Goal: Task Accomplishment & Management: Manage account settings

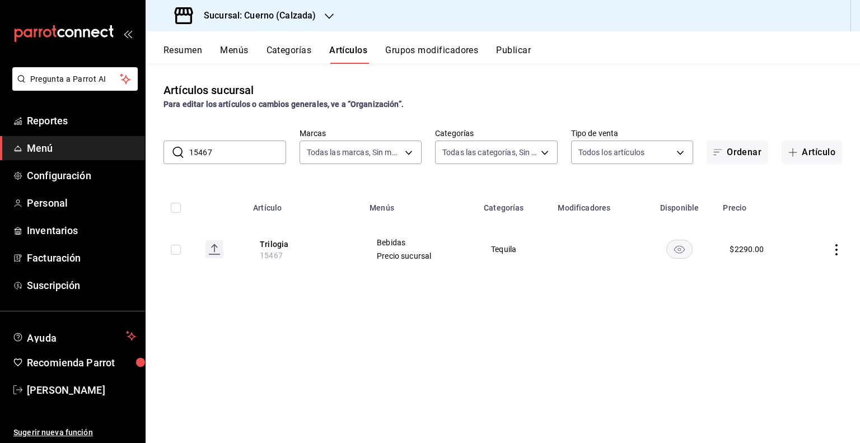
click at [218, 13] on h3 "Sucursal: Cuerno (Calzada)" at bounding box center [255, 15] width 121 height 13
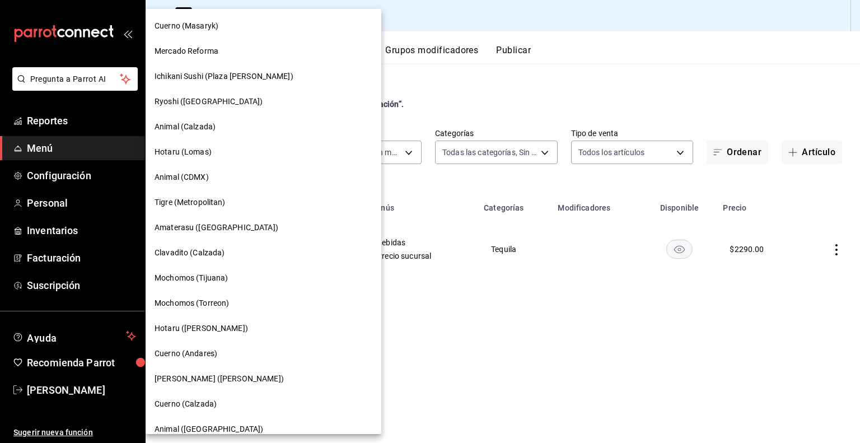
click at [413, 109] on div at bounding box center [430, 221] width 860 height 443
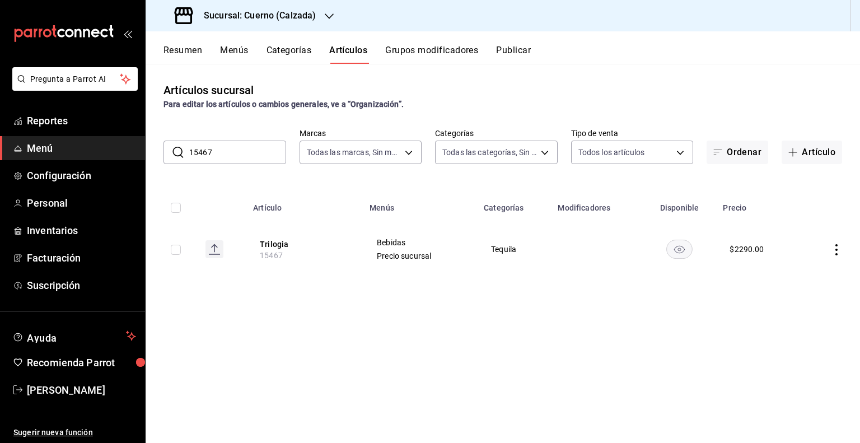
click at [207, 142] on input "15467" at bounding box center [237, 152] width 97 height 22
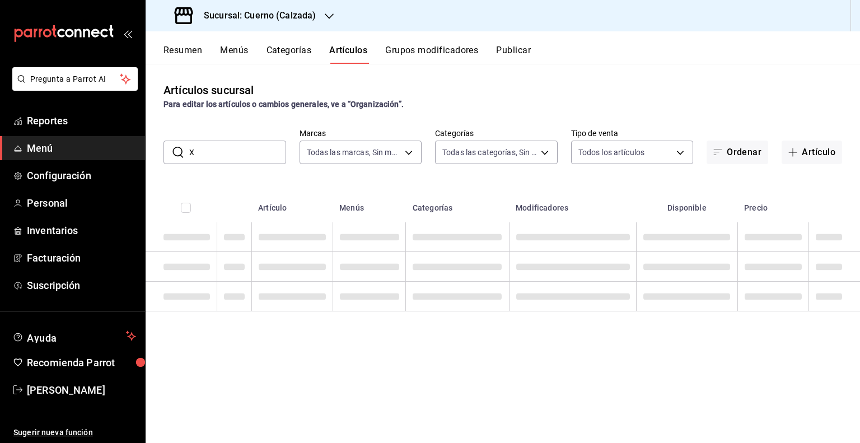
type input "X"
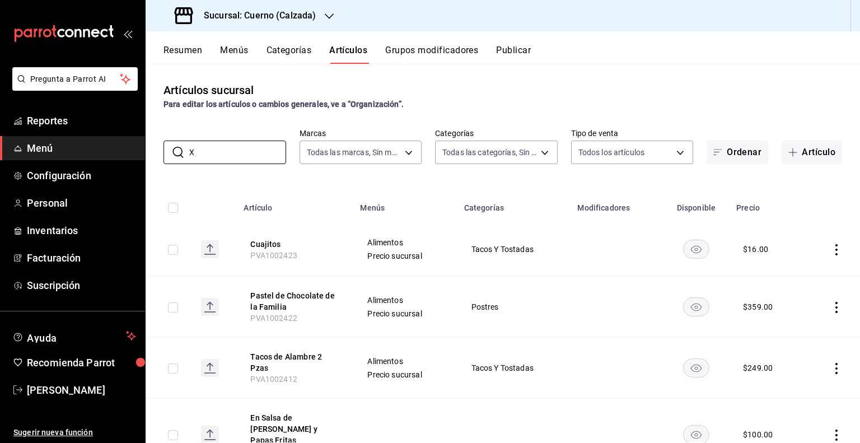
click at [207, 139] on div "​ X ​ Marcas Todas las marcas, Sin marca b7ae777b-2dfc-42e0-9650-6cefdf37a424,c…" at bounding box center [503, 146] width 715 height 36
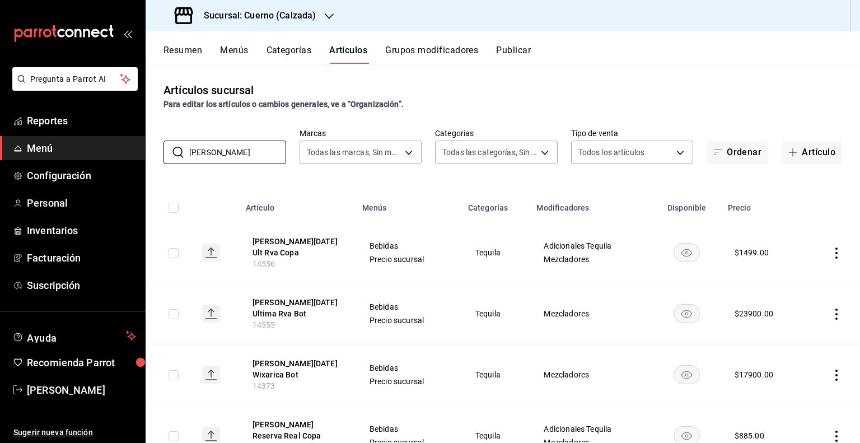
type input "[PERSON_NAME]"
click at [442, 171] on div "Artículos sucursal Para editar los artículos o cambios generales, ve a “Organiz…" at bounding box center [503, 253] width 715 height 379
click at [242, 150] on input "[PERSON_NAME]" at bounding box center [237, 152] width 97 height 22
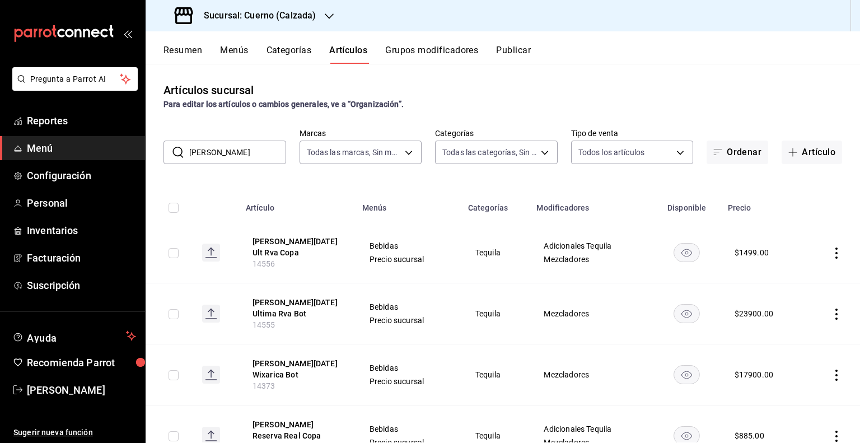
click at [317, 16] on div "Sucursal: Cuerno (Calzada)" at bounding box center [247, 15] width 184 height 31
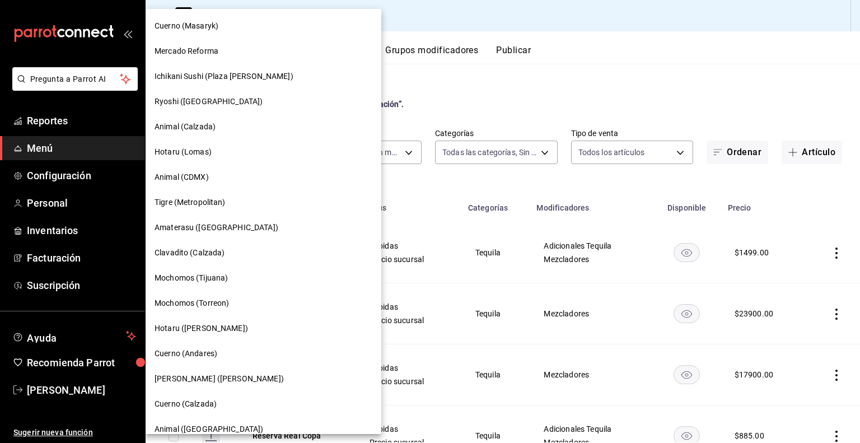
click at [475, 182] on div at bounding box center [430, 221] width 860 height 443
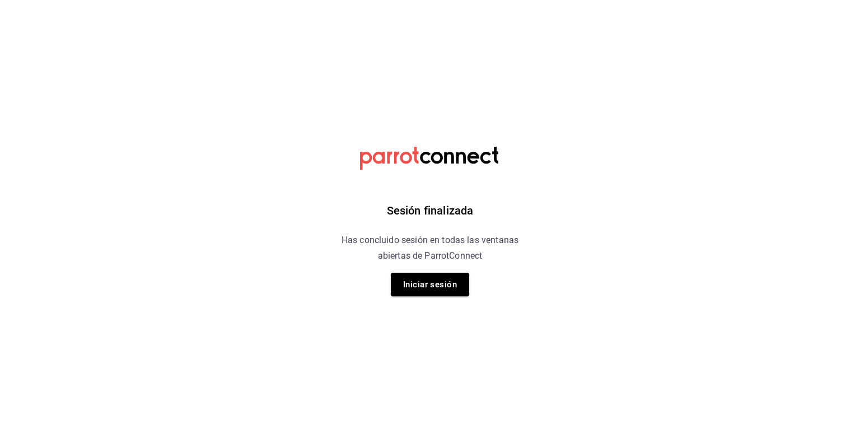
click at [421, 273] on button "Iniciar sesión" at bounding box center [430, 285] width 78 height 24
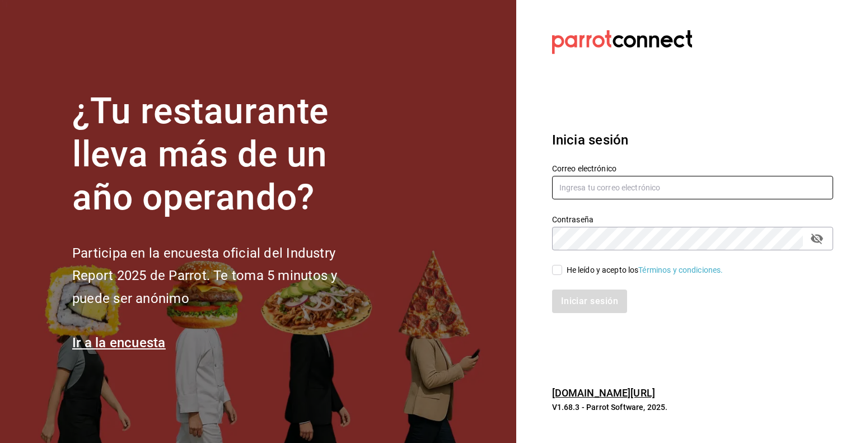
type input "[PERSON_NAME][EMAIL_ADDRESS][PERSON_NAME][DOMAIN_NAME]"
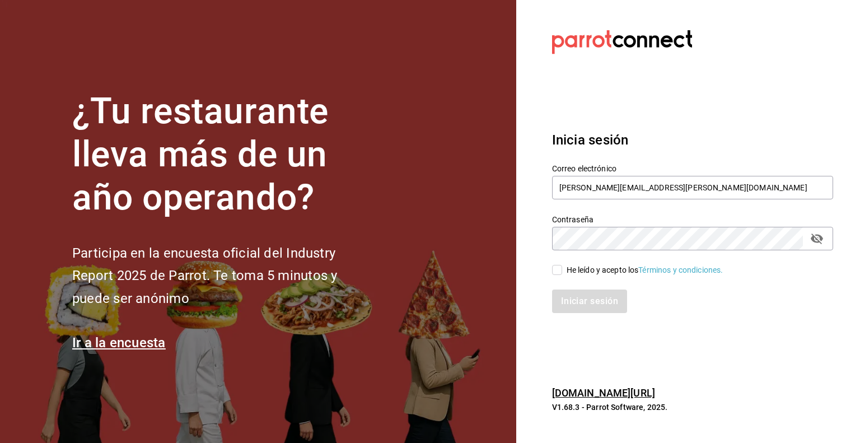
click at [554, 270] on input "He leído y acepto los Términos y condiciones." at bounding box center [557, 270] width 10 height 10
checkbox input "true"
click at [563, 292] on button "Iniciar sesión" at bounding box center [590, 302] width 76 height 24
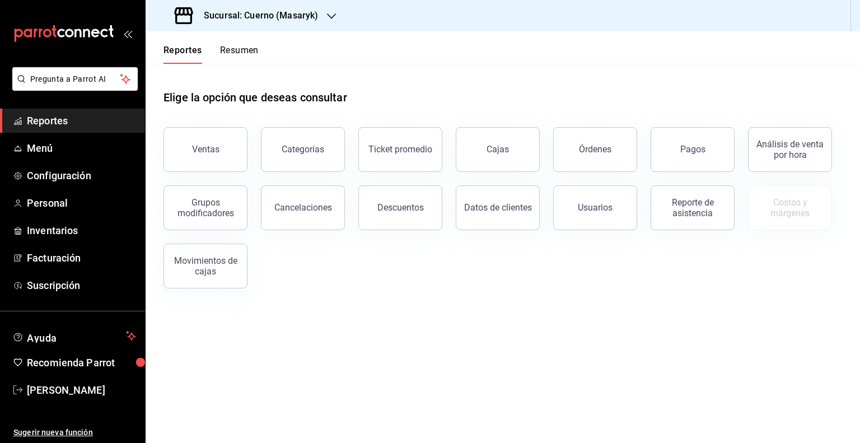
click at [269, 26] on div "Sucursal: Cuerno (Masaryk)" at bounding box center [248, 15] width 186 height 31
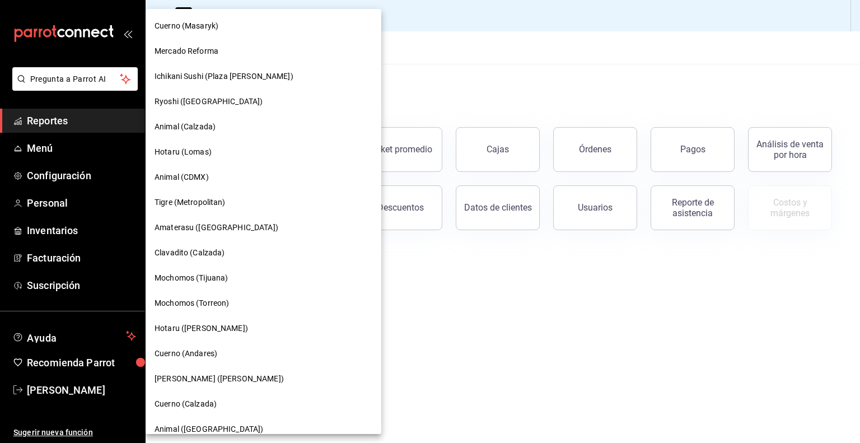
click at [216, 358] on span "Cuerno (Andares)" at bounding box center [186, 354] width 63 height 12
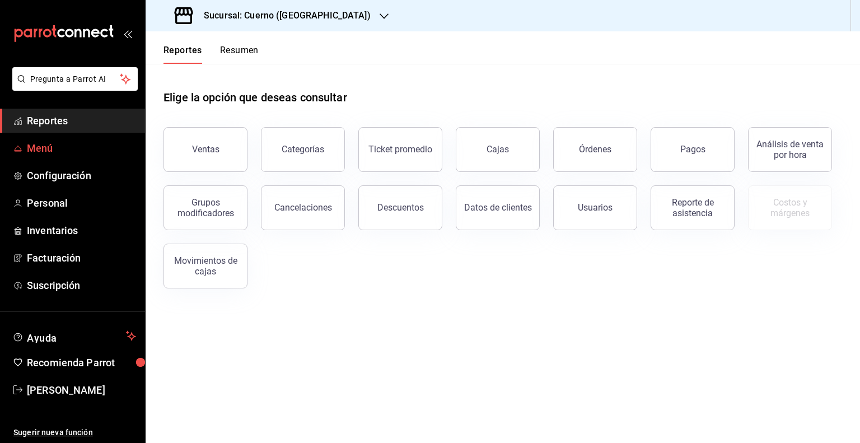
click at [63, 143] on span "Menú" at bounding box center [81, 148] width 109 height 15
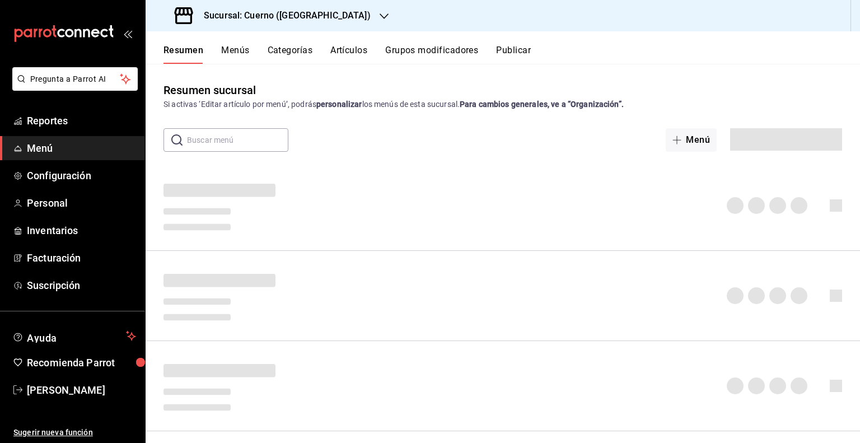
click at [341, 46] on button "Artículos" at bounding box center [348, 54] width 37 height 19
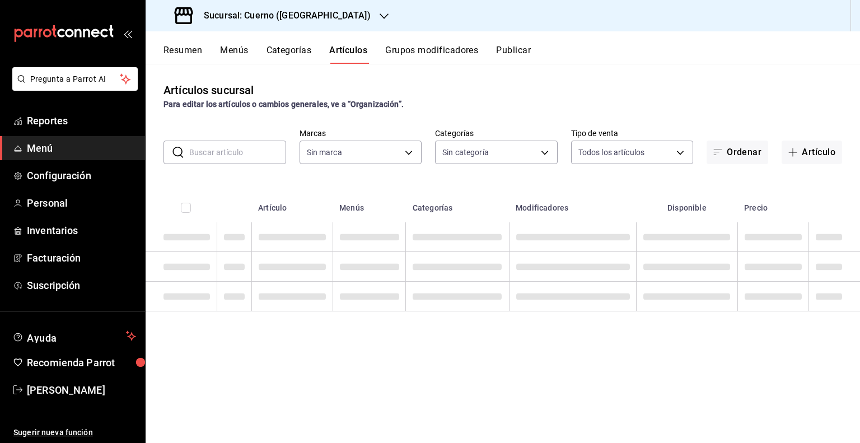
type input "c9e961b9-bc29-480f-a65c-324ff110f526"
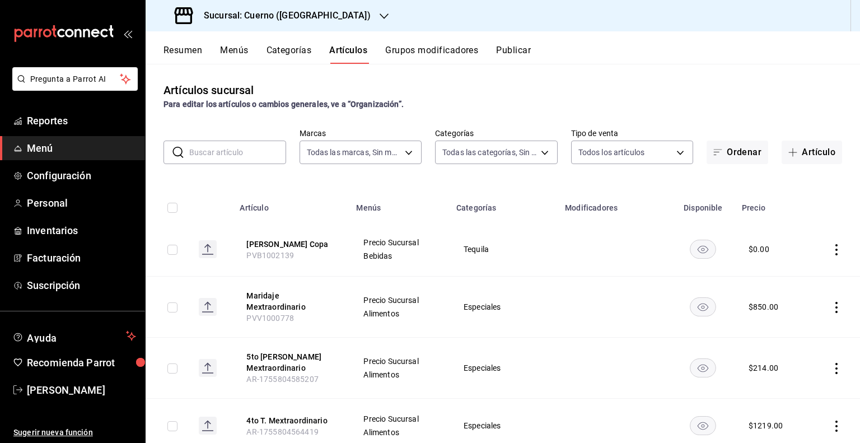
type input "a99b9eb1-d5e4-4ca6-a53e-4c42022e859a,8d843363-7b8b-4002-90a0-c01944697fe5,d20f9…"
drag, startPoint x: 797, startPoint y: 153, endPoint x: 792, endPoint y: 163, distance: 11.5
click at [800, 152] on button "Artículo" at bounding box center [812, 153] width 60 height 24
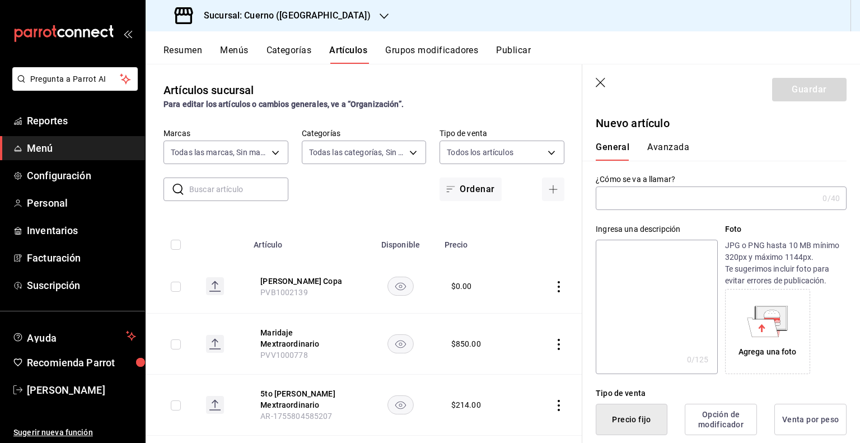
paste input "Don Julio Ceniza Copa"
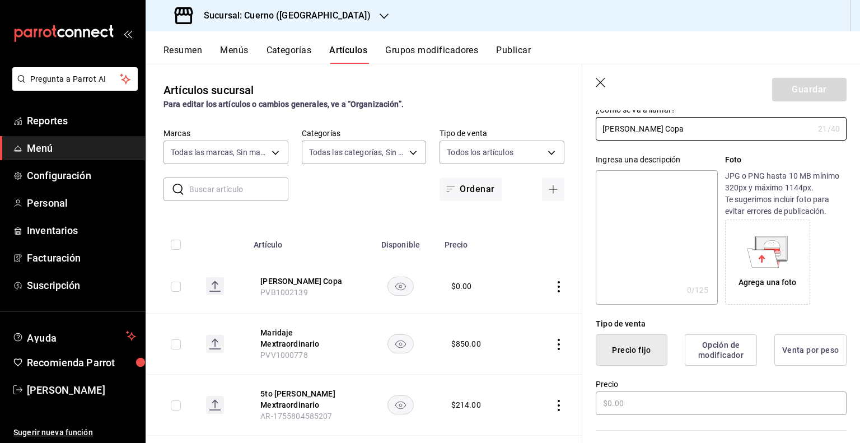
scroll to position [168, 0]
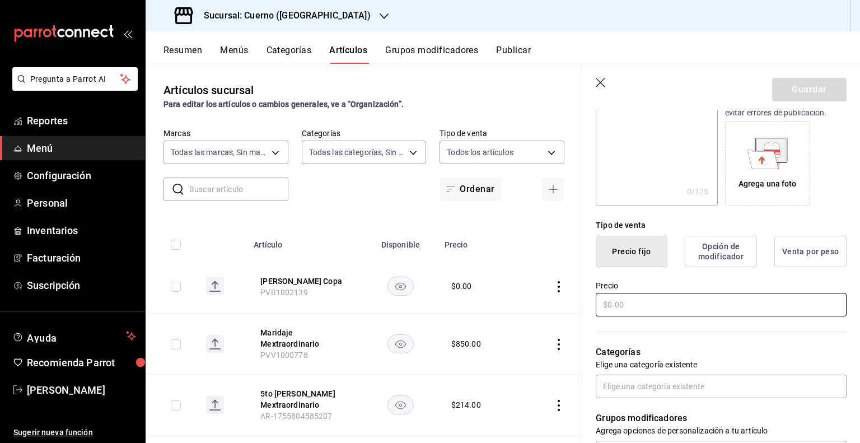
type input "Don Julio Ceniza Copa"
click at [660, 304] on input "text" at bounding box center [721, 305] width 251 height 24
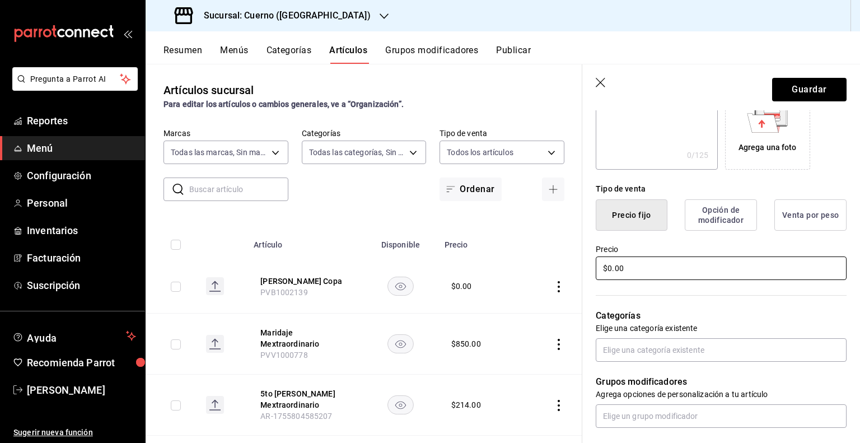
scroll to position [224, 0]
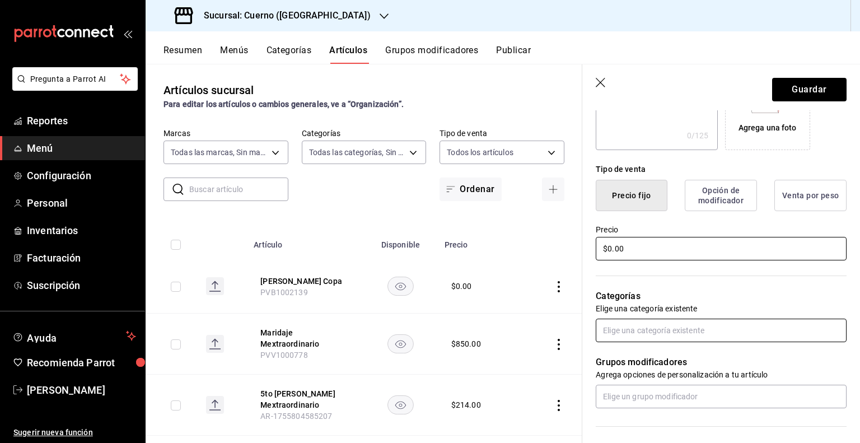
type input "$0.00"
click at [661, 331] on input "text" at bounding box center [721, 331] width 251 height 24
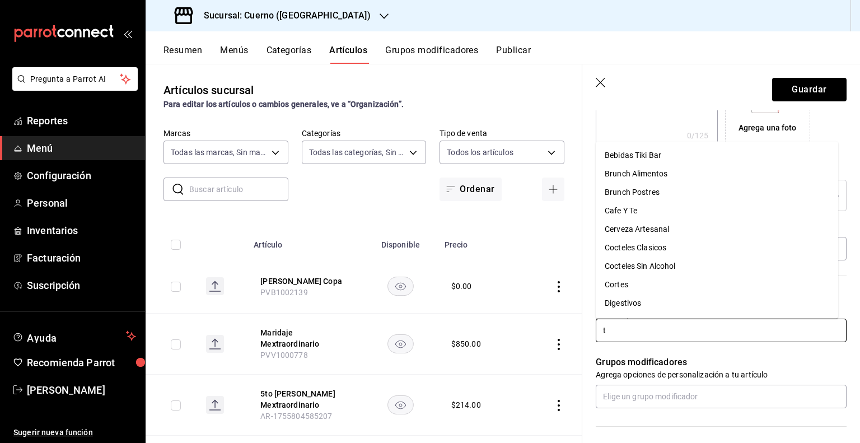
type input "te"
click at [659, 301] on li "Tequila" at bounding box center [717, 305] width 242 height 18
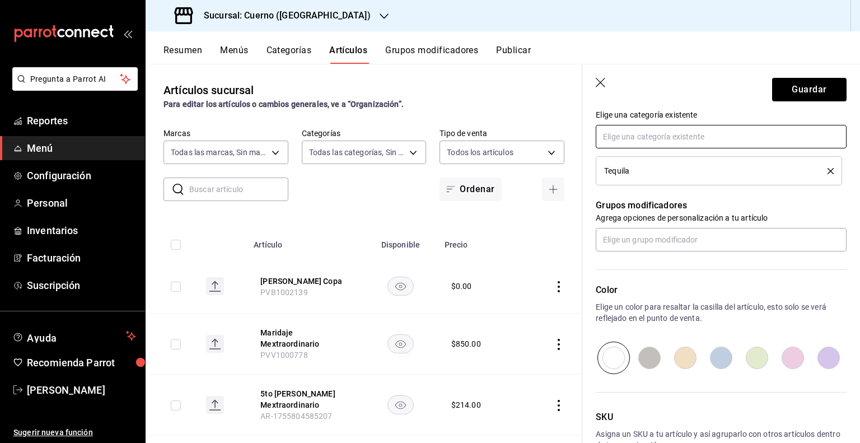
scroll to position [488, 0]
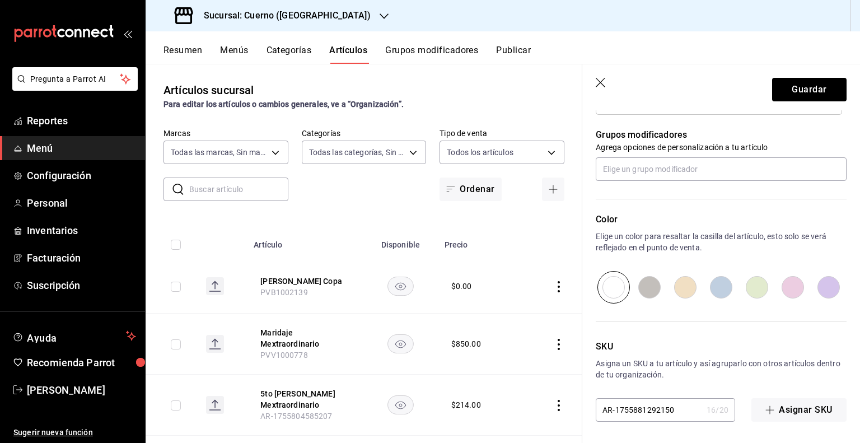
click at [658, 403] on input "AR-1755881292150" at bounding box center [649, 410] width 106 height 22
click at [656, 403] on input "AR-1755881292150" at bounding box center [649, 410] width 106 height 22
click at [655, 403] on input "AR-1755881292150" at bounding box center [649, 410] width 106 height 22
paste input "PVB1002139"
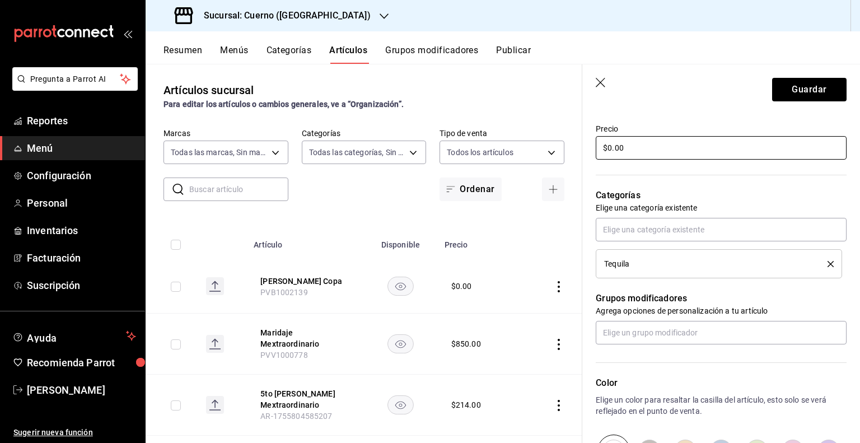
scroll to position [264, 0]
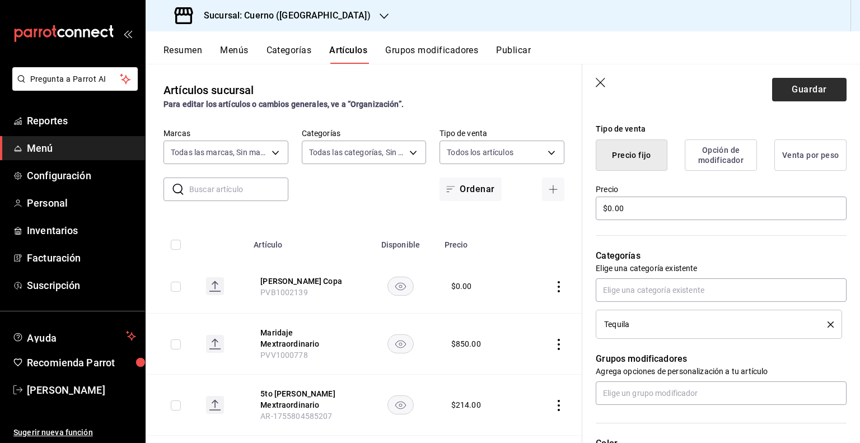
type input "PVB1002139"
click at [801, 82] on button "Guardar" at bounding box center [809, 90] width 74 height 24
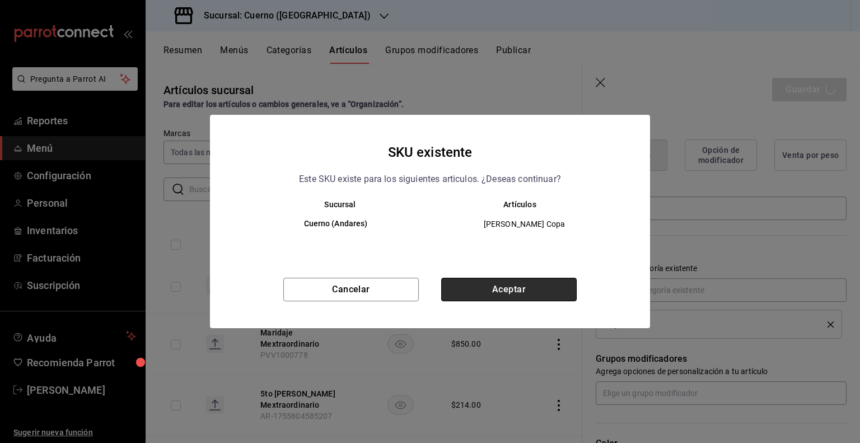
click at [494, 288] on button "Aceptar" at bounding box center [509, 290] width 136 height 24
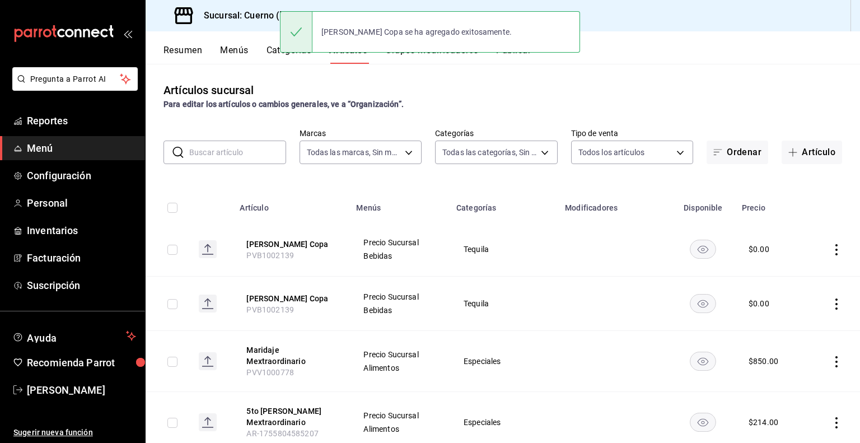
click at [837, 151] on div "​ ​ Marcas Todas las marcas, Sin marca c9e961b9-bc29-480f-a65c-324ff110f526 Cat…" at bounding box center [503, 146] width 715 height 36
click at [818, 152] on button "Artículo" at bounding box center [812, 153] width 60 height 24
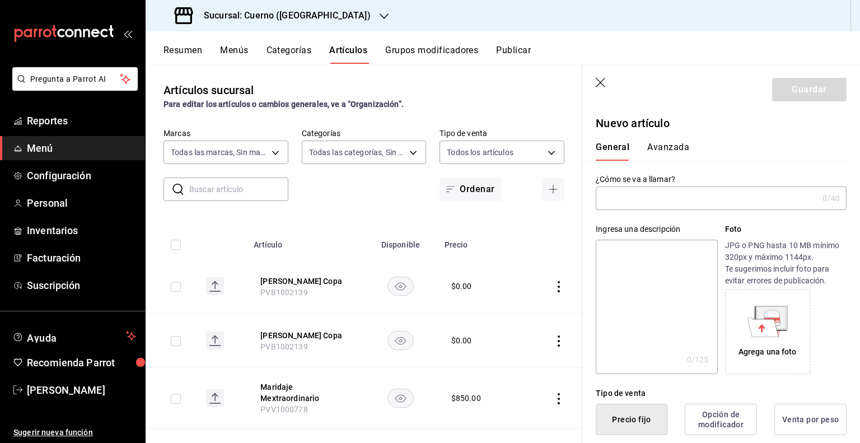
click at [670, 203] on input "text" at bounding box center [707, 198] width 222 height 22
paste input "Don Julio Ceniza Botella"
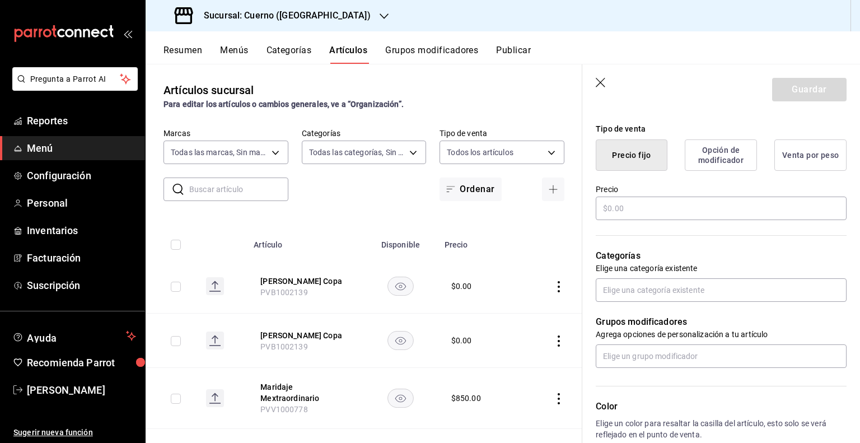
scroll to position [168, 0]
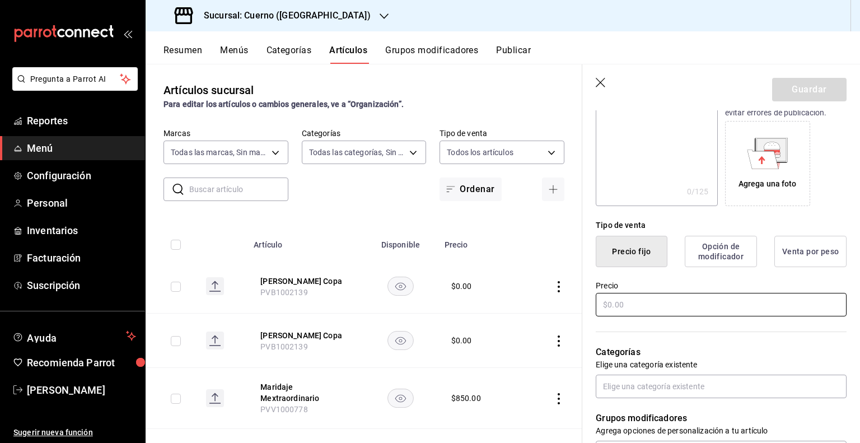
type input "Don Julio Ceniza Botella"
click at [667, 301] on input "text" at bounding box center [721, 305] width 251 height 24
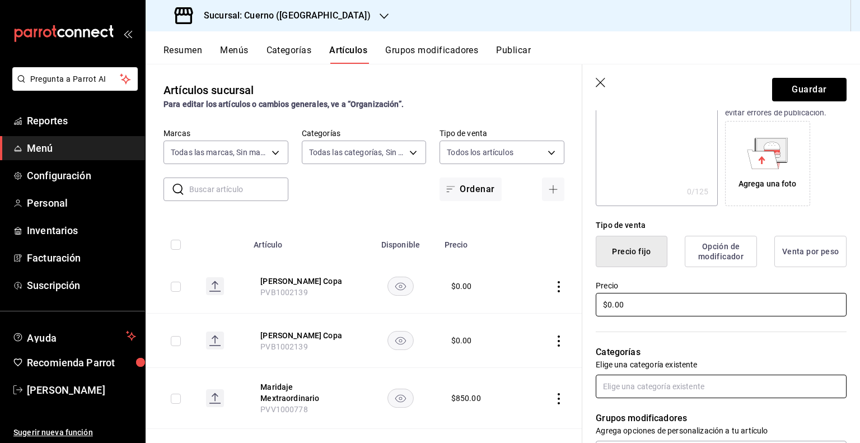
type input "$0.00"
click at [648, 380] on input "text" at bounding box center [721, 387] width 251 height 24
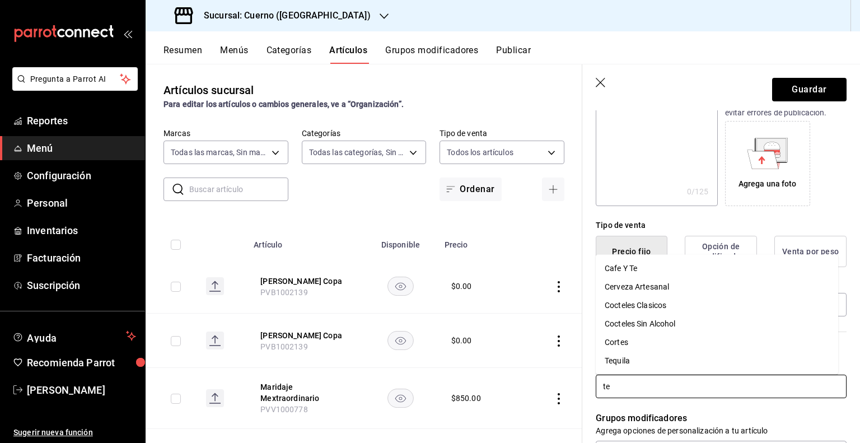
type input "teq"
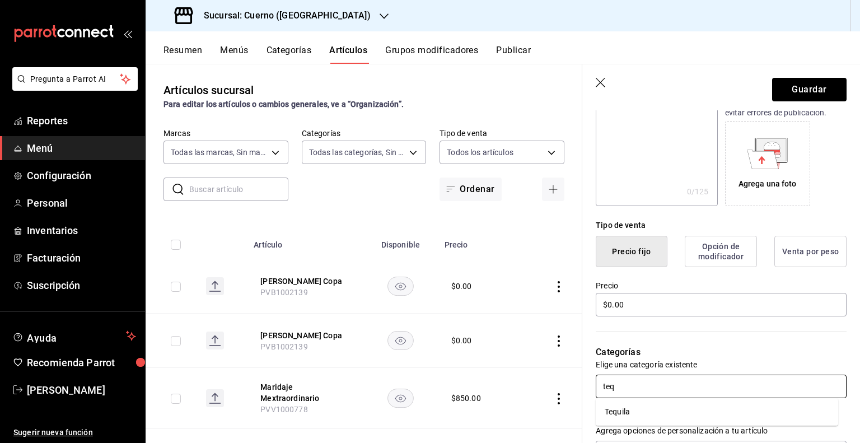
click at [632, 415] on li "Tequila" at bounding box center [717, 412] width 242 height 18
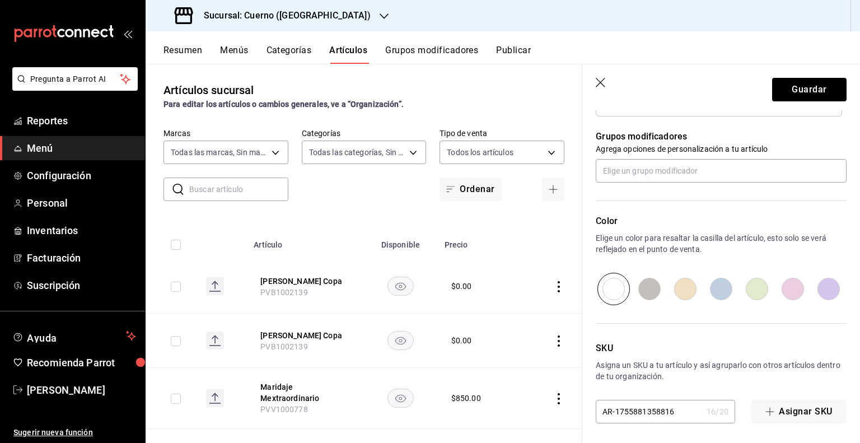
scroll to position [488, 0]
click at [651, 399] on input "AR-1755881358816" at bounding box center [649, 410] width 106 height 22
paste input "PVB1002140"
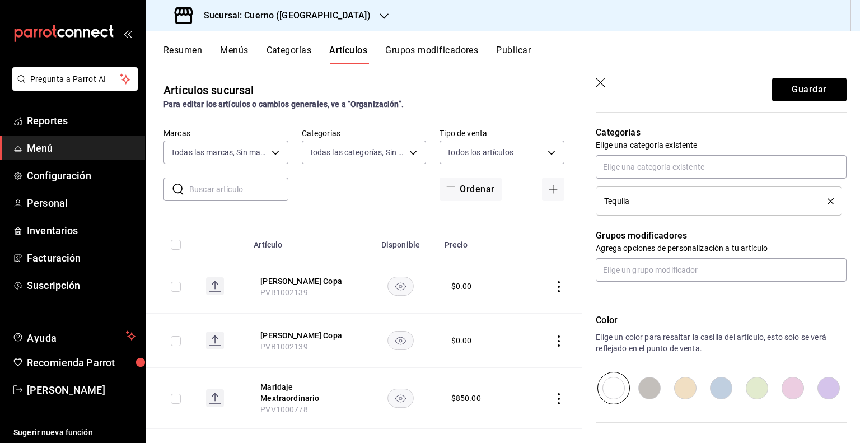
scroll to position [320, 0]
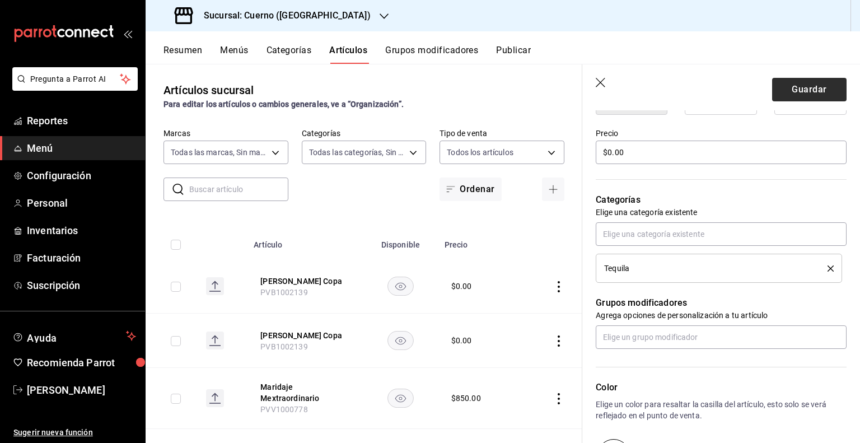
type input "PVB1002140"
click at [792, 95] on button "Guardar" at bounding box center [809, 90] width 74 height 24
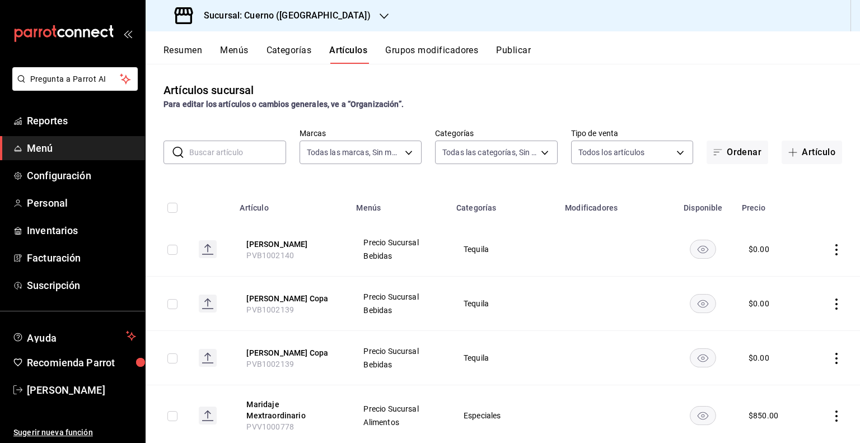
click at [172, 304] on input "checkbox" at bounding box center [172, 304] width 10 height 10
checkbox input "true"
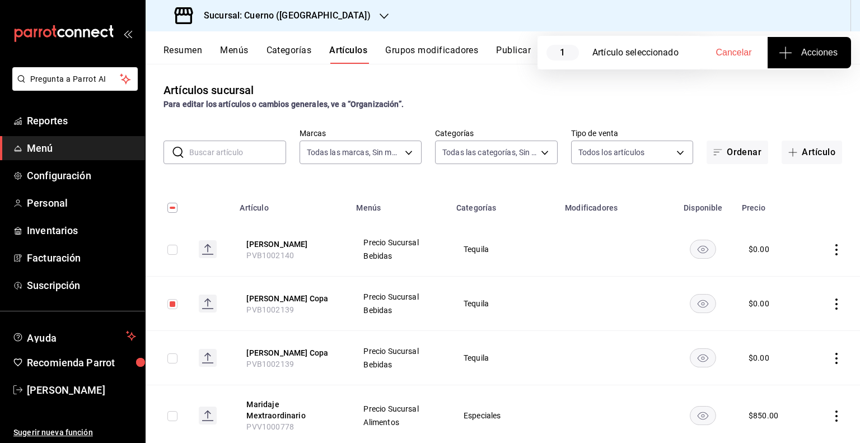
click at [173, 248] on input "checkbox" at bounding box center [172, 250] width 10 height 10
checkbox input "true"
click at [802, 61] on button "Acciones" at bounding box center [809, 52] width 83 height 31
click at [799, 87] on span "Agregar tipo" at bounding box center [809, 88] width 66 height 12
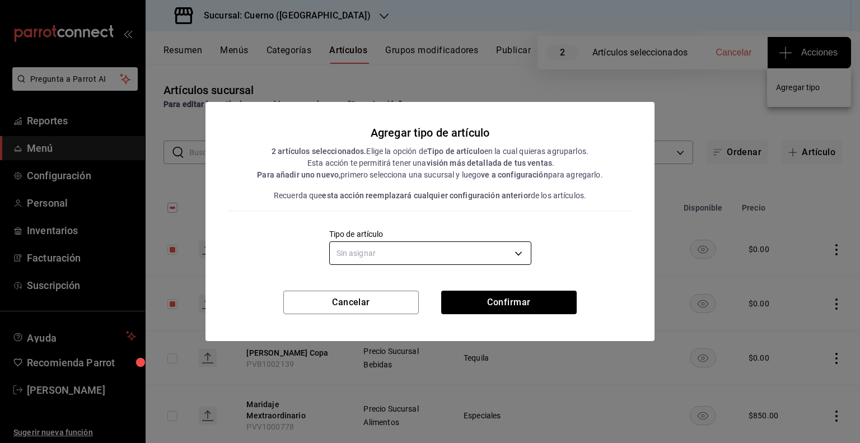
click at [485, 255] on body "Pregunta a Parrot AI Reportes Menú Configuración Personal Inventarios Facturaci…" at bounding box center [430, 221] width 860 height 443
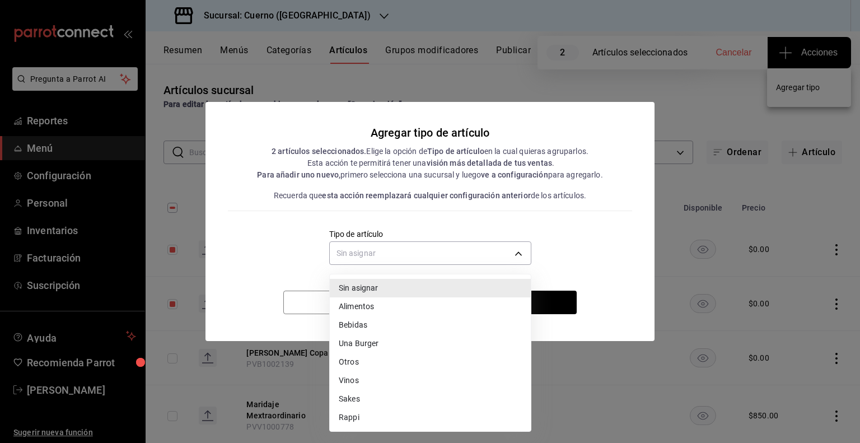
click at [380, 331] on li "Bebidas" at bounding box center [430, 325] width 201 height 18
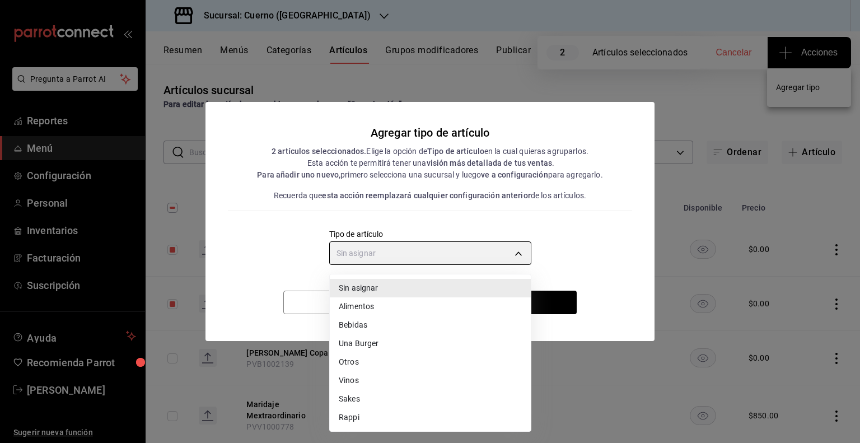
type input "e2400288-93b0-4d29-8cfc-2898dd229db7"
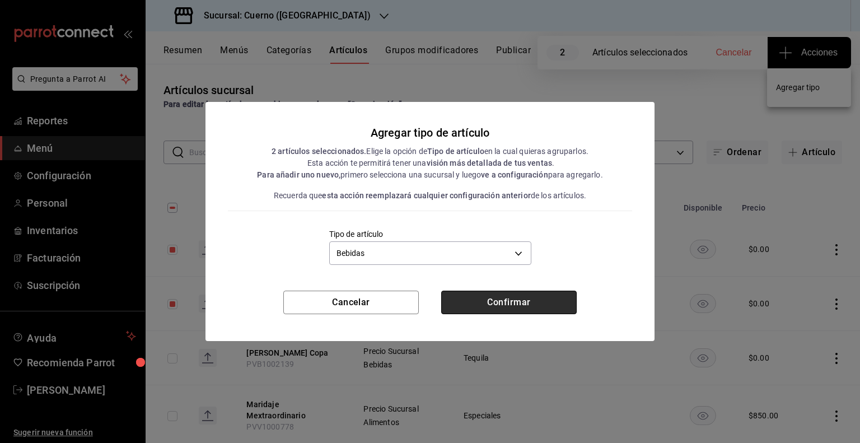
click at [494, 310] on button "Confirmar" at bounding box center [509, 303] width 136 height 24
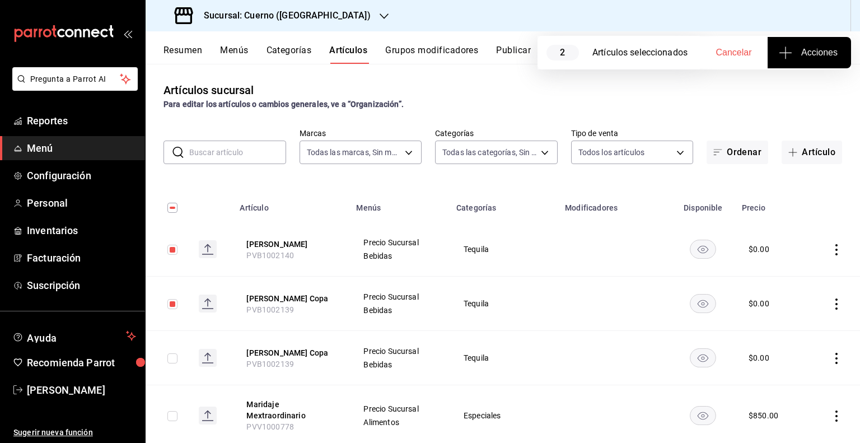
click at [818, 62] on button "Acciones" at bounding box center [809, 52] width 83 height 31
click at [820, 61] on div at bounding box center [430, 221] width 860 height 443
click at [820, 61] on button "Acciones" at bounding box center [809, 52] width 83 height 31
click at [805, 99] on li "Agregar tipo" at bounding box center [809, 88] width 84 height 30
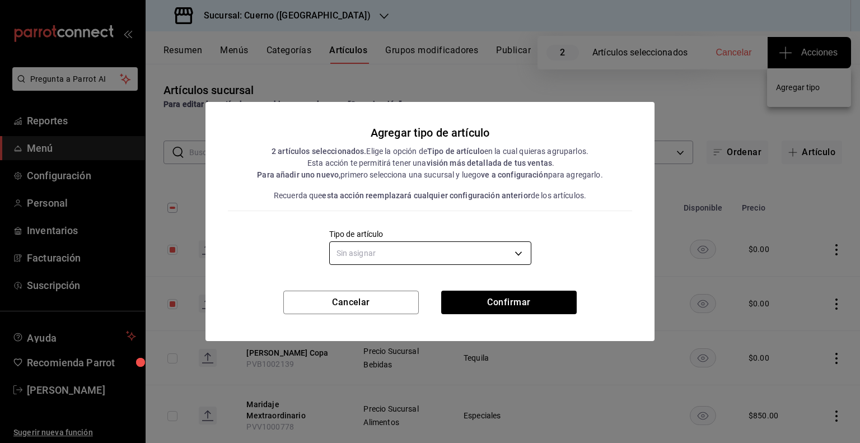
click at [501, 251] on body "Pregunta a Parrot AI Reportes Menú Configuración Personal Inventarios Facturaci…" at bounding box center [430, 221] width 860 height 443
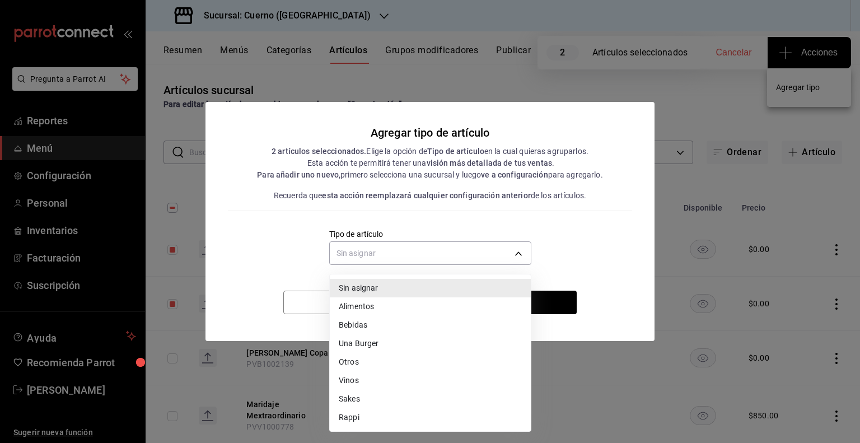
click at [415, 309] on li "Alimentos" at bounding box center [430, 306] width 201 height 18
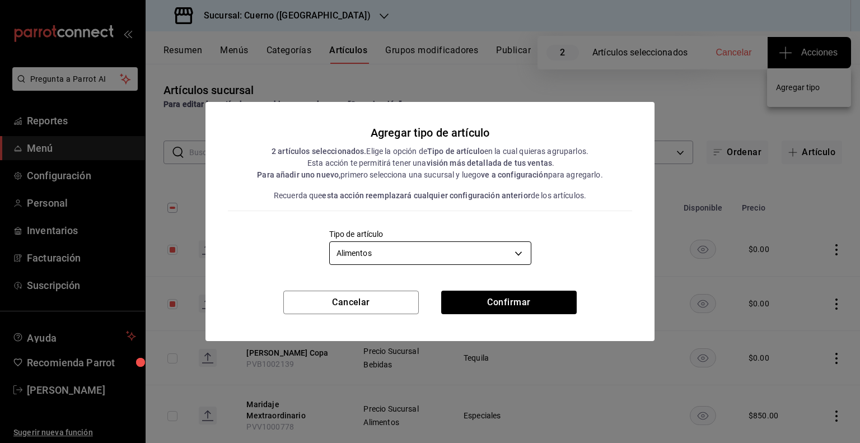
click at [491, 260] on body "Pregunta a Parrot AI Reportes Menú Configuración Personal Inventarios Facturaci…" at bounding box center [430, 221] width 860 height 443
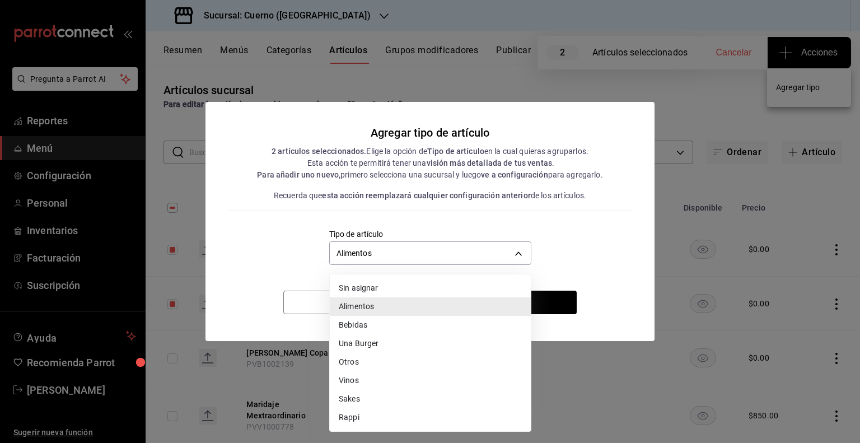
click at [409, 325] on li "Bebidas" at bounding box center [430, 325] width 201 height 18
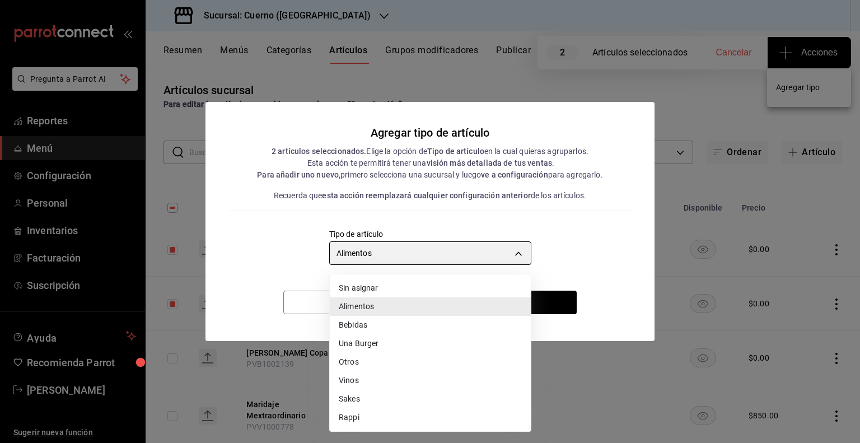
type input "e2400288-93b0-4d29-8cfc-2898dd229db7"
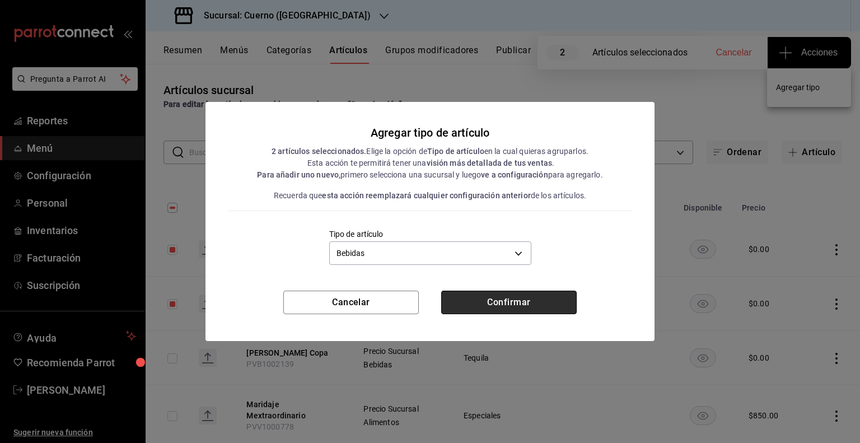
click at [496, 302] on button "Confirmar" at bounding box center [509, 303] width 136 height 24
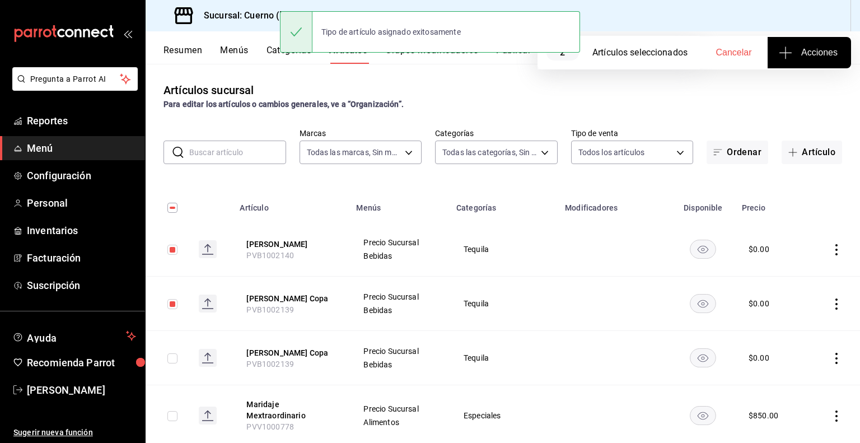
click at [526, 58] on button "Publicar" at bounding box center [513, 54] width 35 height 19
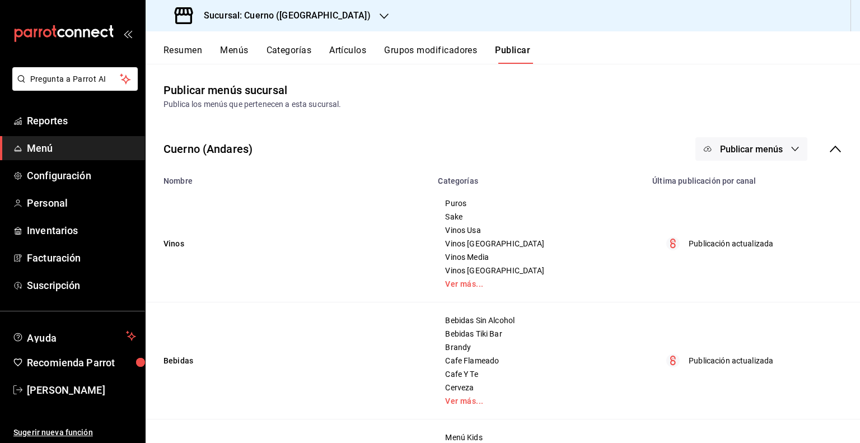
click at [739, 152] on span "Publicar menús" at bounding box center [751, 149] width 63 height 11
click at [734, 183] on span "Punto de venta" at bounding box center [759, 186] width 54 height 12
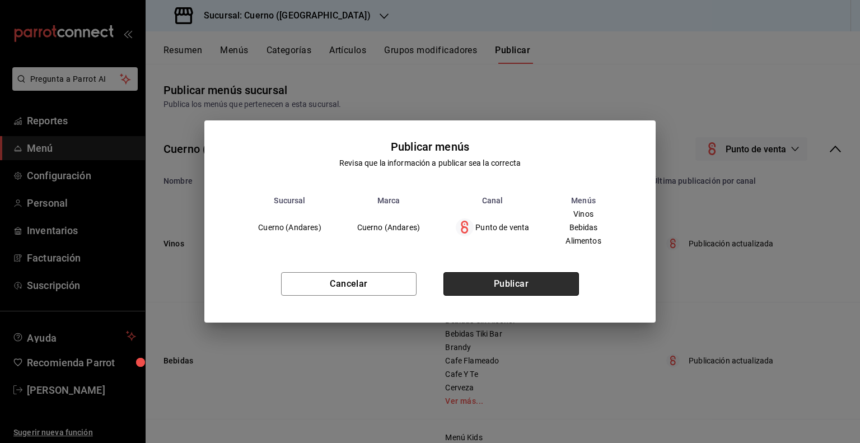
click at [465, 284] on button "Publicar" at bounding box center [511, 284] width 136 height 24
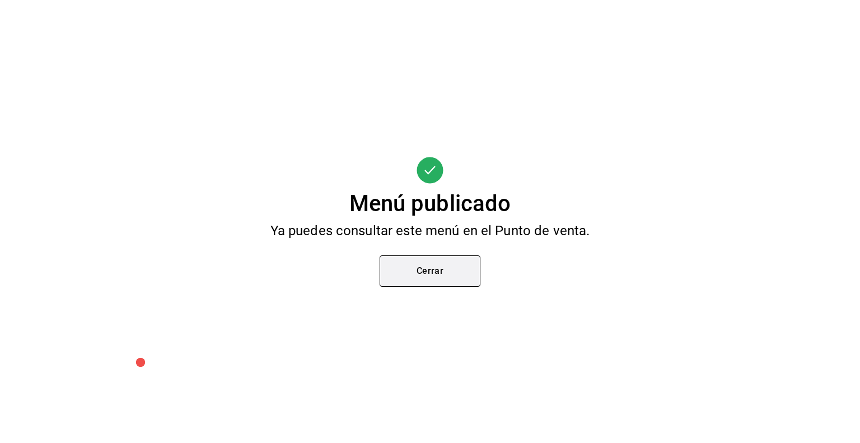
click at [457, 272] on button "Cerrar" at bounding box center [430, 270] width 101 height 31
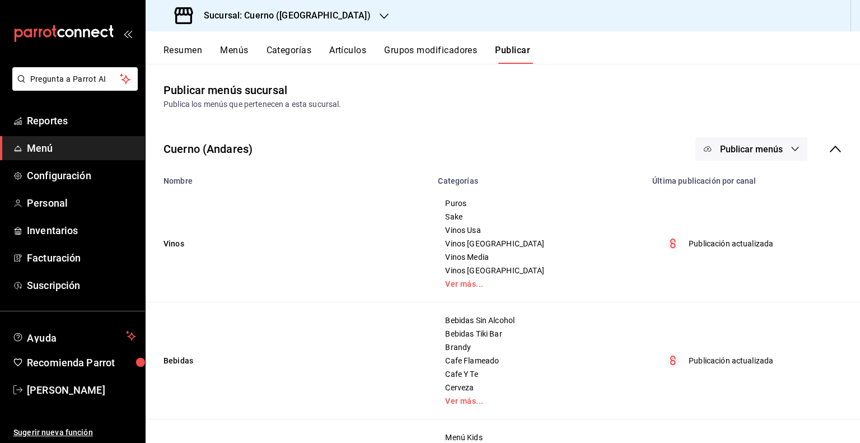
click at [238, 8] on div "Sucursal: Cuerno (Andares)" at bounding box center [274, 15] width 239 height 31
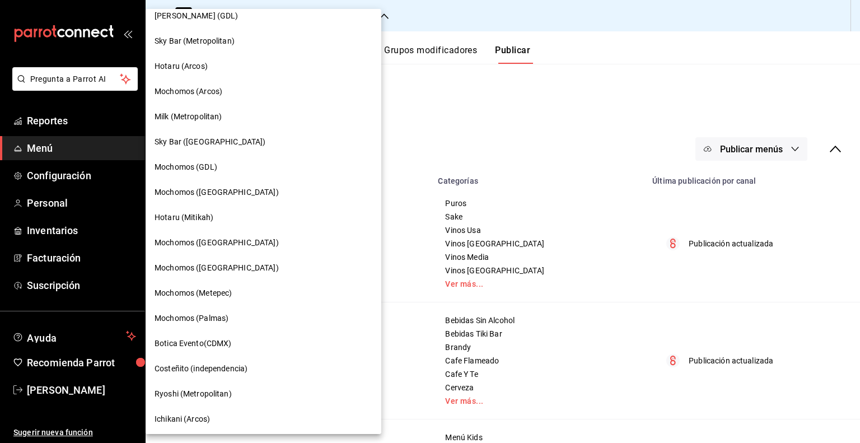
scroll to position [555, 0]
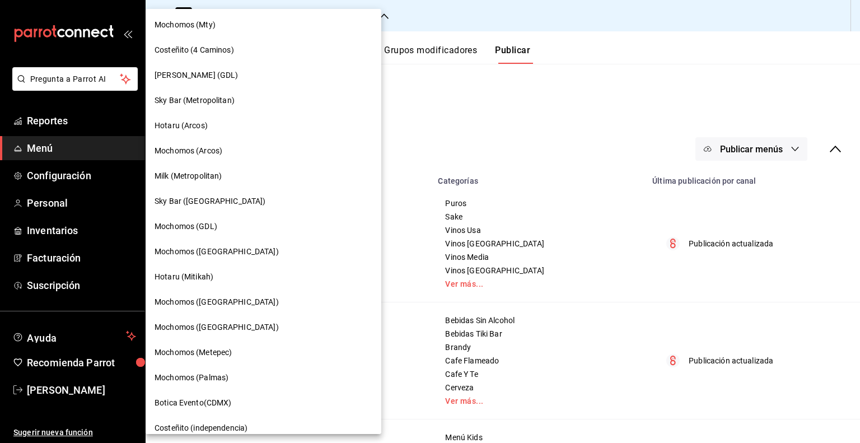
click at [234, 156] on div "Mochomos (Arcos)" at bounding box center [264, 151] width 218 height 12
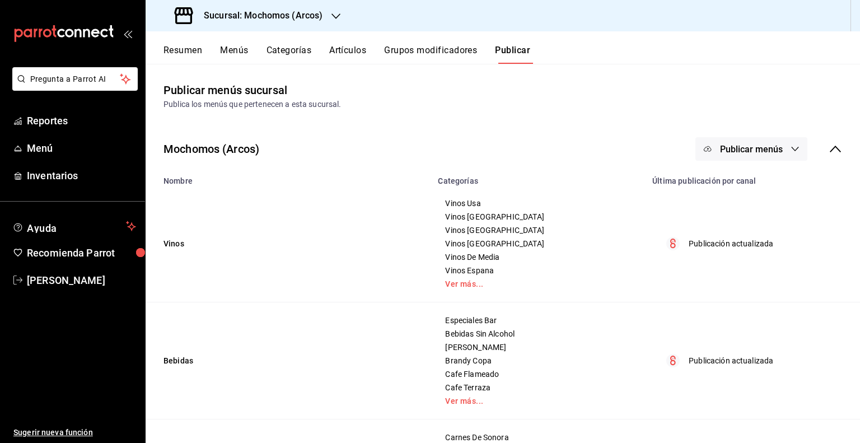
click at [347, 55] on button "Artículos" at bounding box center [347, 54] width 37 height 19
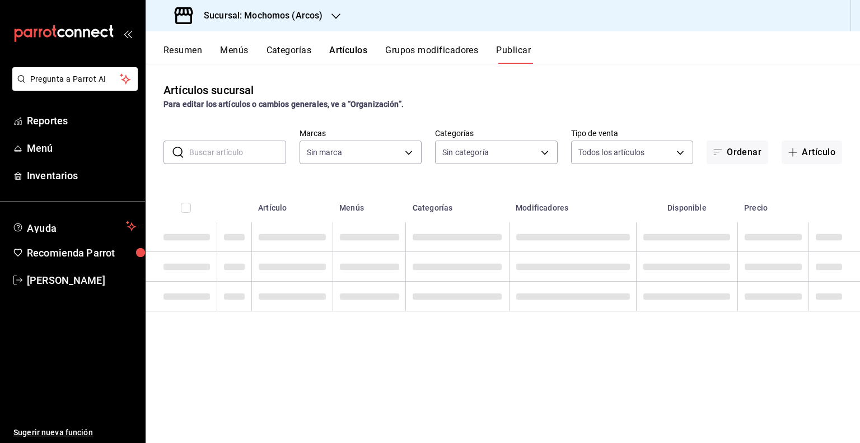
type input "dd36a3dd-8c35-4563-bc3a-0ae6137ce787"
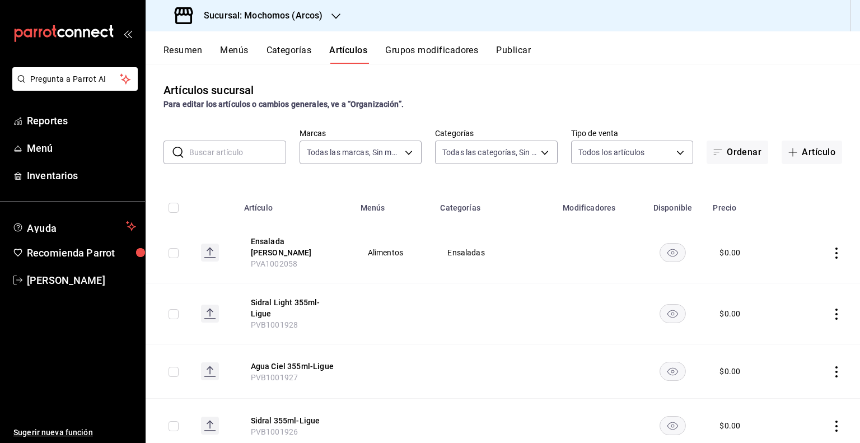
type input "7597c5c0-c189-439a-a9b1-46cc8ee7ac78,78dcea9d-0226-4a72-8dbe-4ec0b47d6941,3e6ec…"
click at [793, 153] on button "Artículo" at bounding box center [812, 153] width 60 height 24
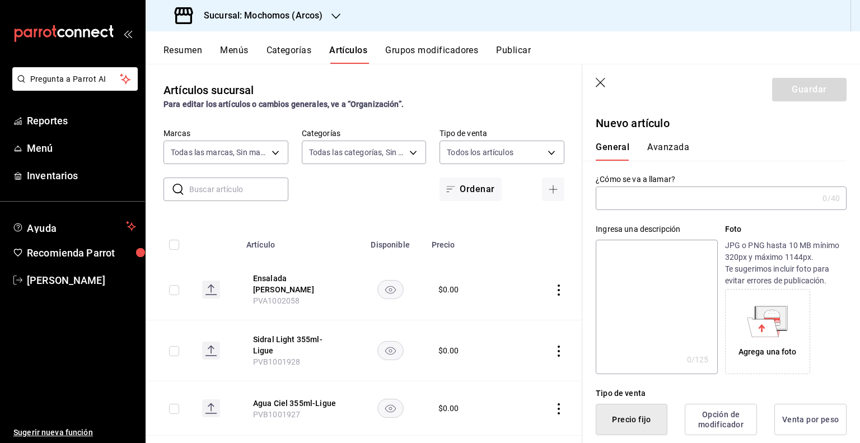
click at [647, 201] on input "text" at bounding box center [707, 198] width 222 height 22
paste input "Don Julio Ceniza Copa"
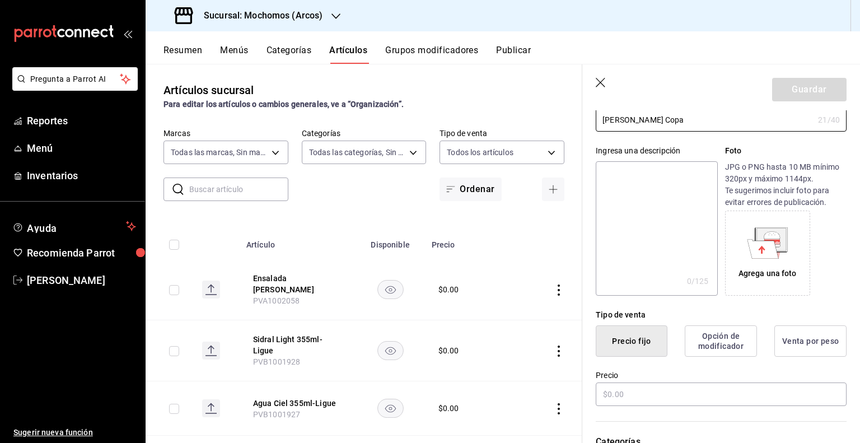
scroll to position [112, 0]
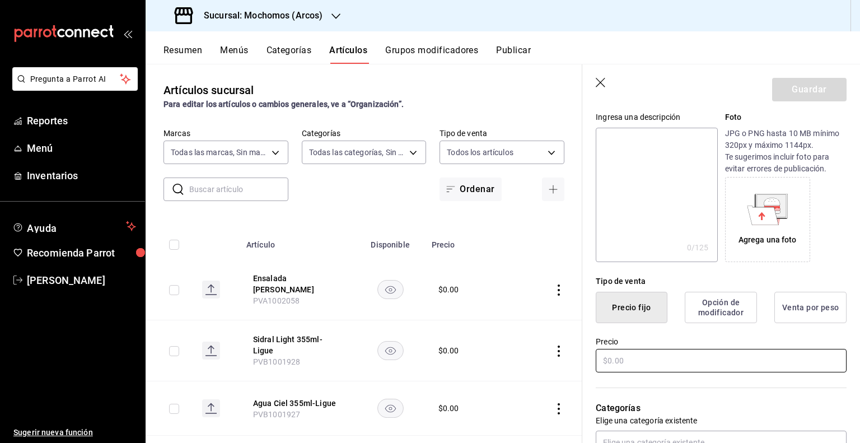
type input "Don Julio Ceniza Copa"
click at [646, 351] on input "text" at bounding box center [721, 361] width 251 height 24
type input "$0.00"
click at [641, 356] on input "$0.00" at bounding box center [721, 361] width 251 height 24
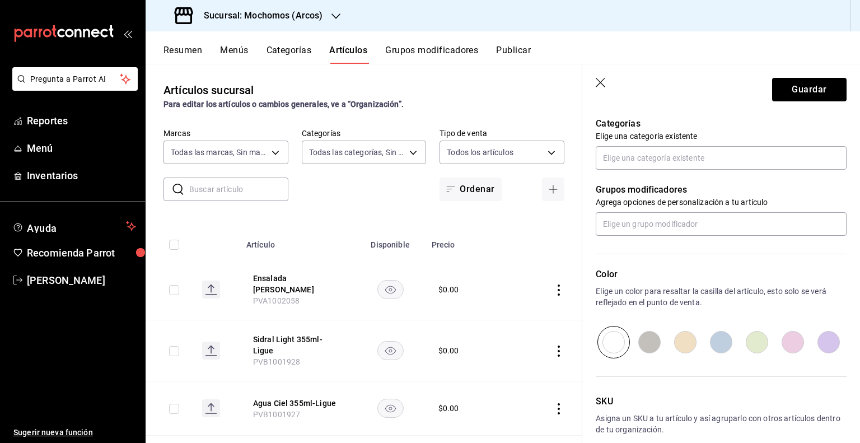
scroll to position [336, 0]
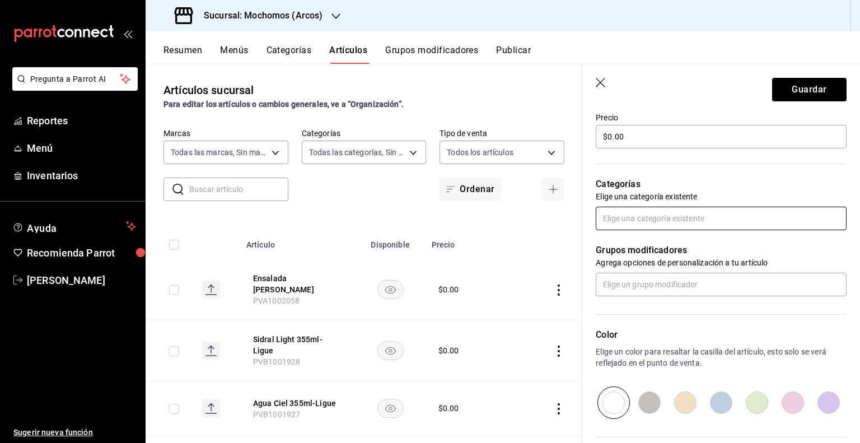
click at [668, 216] on input "text" at bounding box center [721, 219] width 251 height 24
type input "y"
type input "tequ"
click at [674, 262] on li "Tequila Copa" at bounding box center [717, 262] width 242 height 18
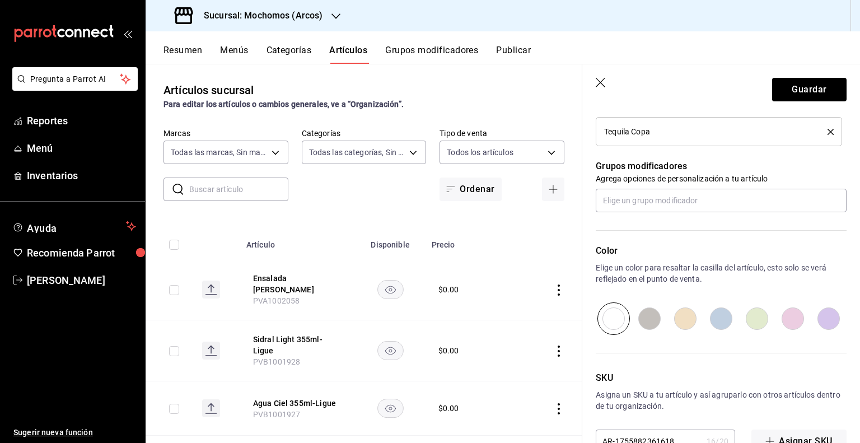
scroll to position [488, 0]
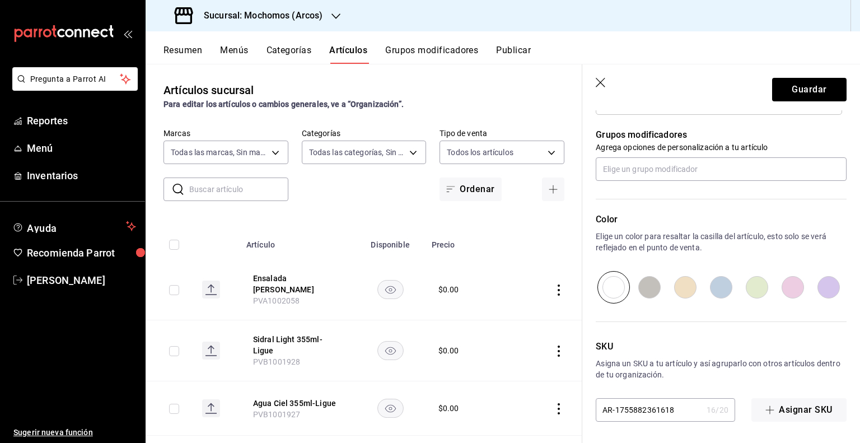
click at [650, 409] on input "AR-1755882361618" at bounding box center [649, 410] width 106 height 22
paste input "PVB1002139"
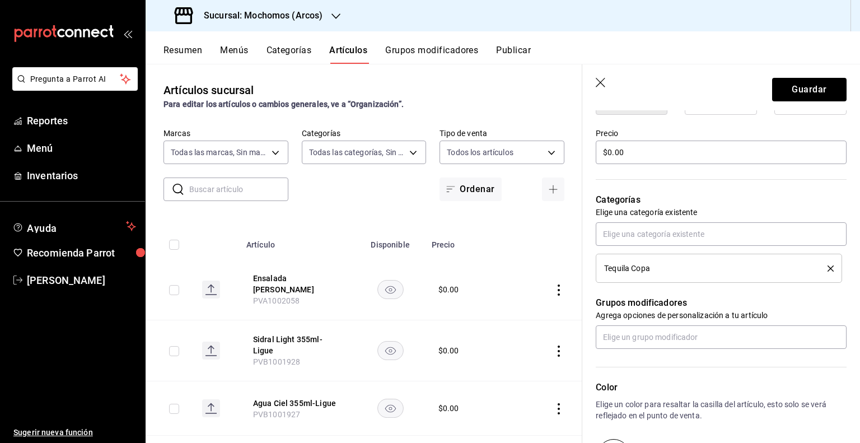
type input "PVB1002139"
click at [785, 338] on input "text" at bounding box center [721, 337] width 251 height 24
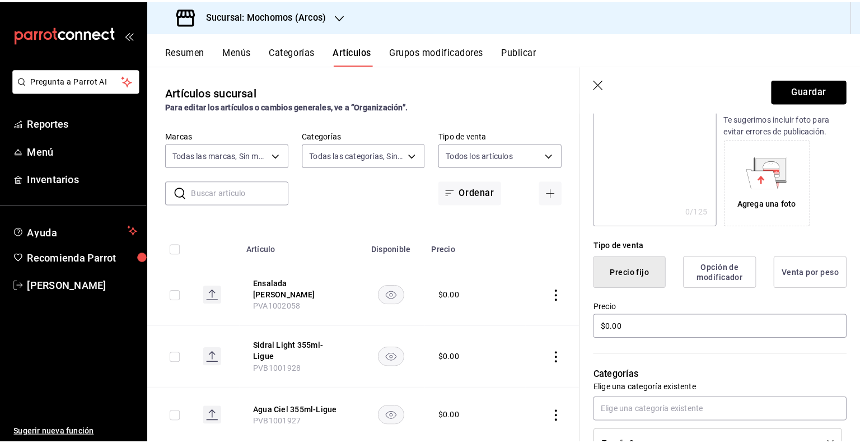
scroll to position [0, 0]
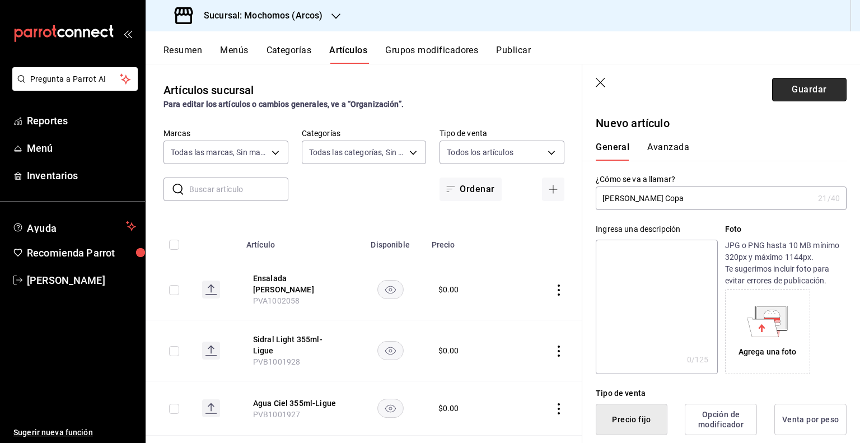
click at [804, 91] on button "Guardar" at bounding box center [809, 90] width 74 height 24
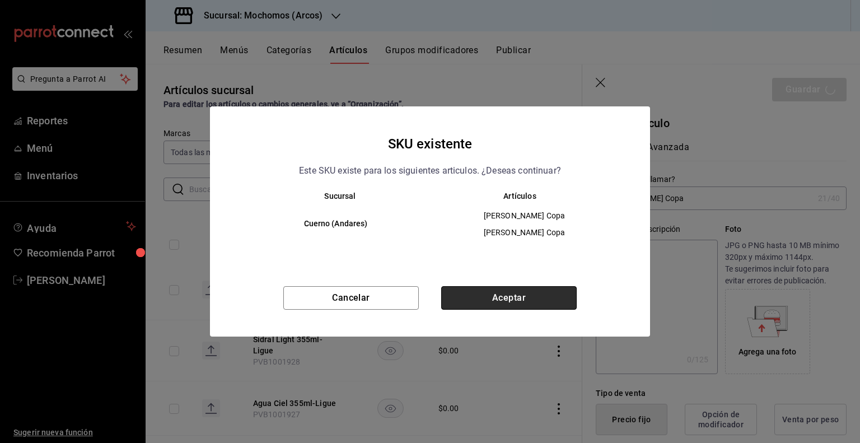
click at [545, 288] on button "Aceptar" at bounding box center [509, 298] width 136 height 24
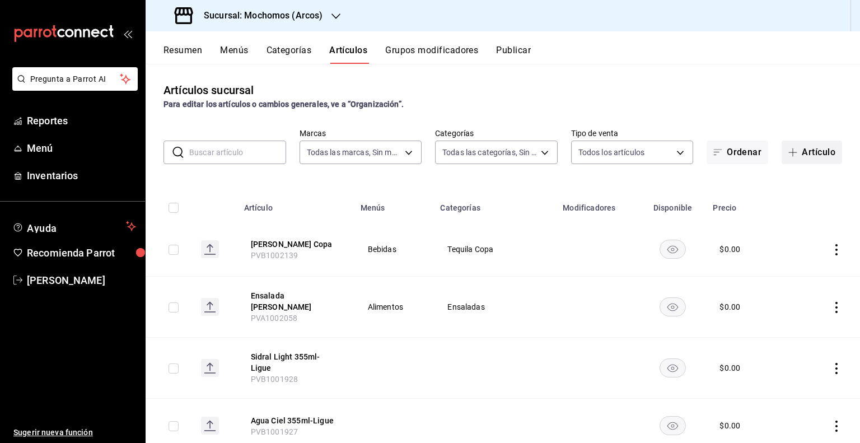
click at [831, 154] on button "Artículo" at bounding box center [812, 153] width 60 height 24
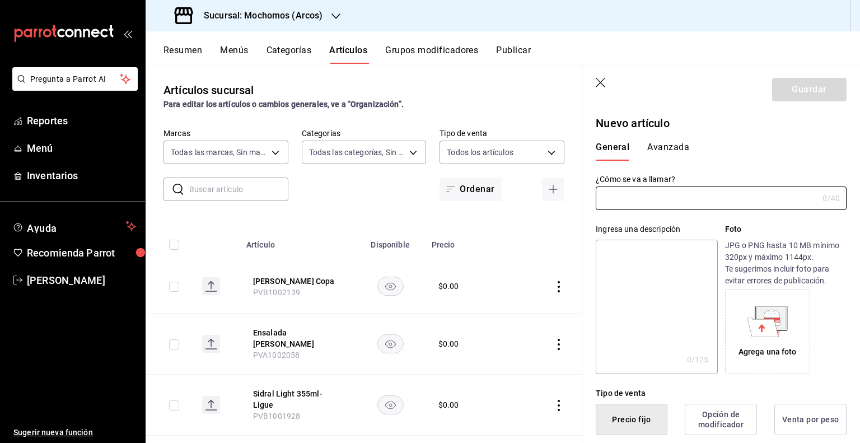
click at [711, 209] on input "text" at bounding box center [707, 198] width 222 height 22
click at [653, 197] on input "text" at bounding box center [707, 198] width 222 height 22
paste input "Don Julio Ceniza Botella"
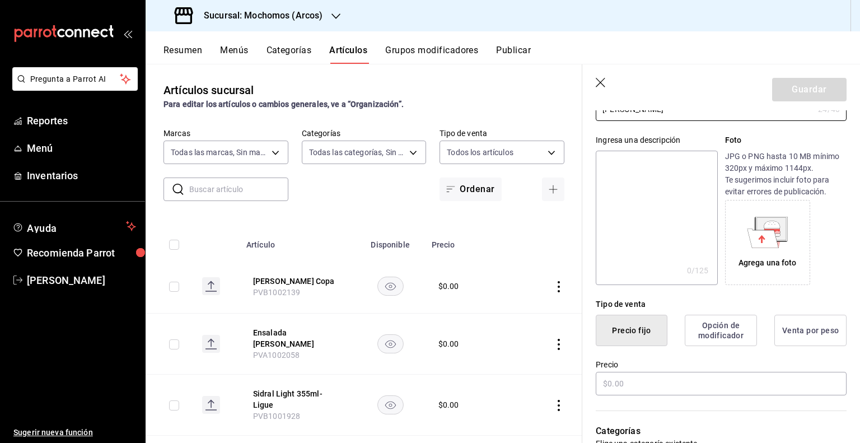
scroll to position [168, 0]
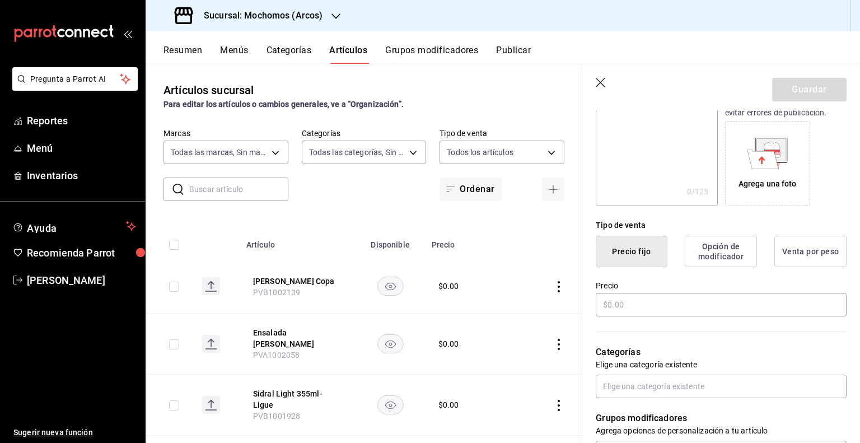
type input "Don Julio Ceniza Botella"
drag, startPoint x: 647, startPoint y: 318, endPoint x: 650, endPoint y: 311, distance: 7.6
click at [648, 316] on div "¿Cómo se va a llamar? Don Julio Ceniza Botella 24 /40 ¿Cómo se va a llamar? Ing…" at bounding box center [714, 349] width 264 height 712
click at [650, 309] on input "text" at bounding box center [721, 305] width 251 height 24
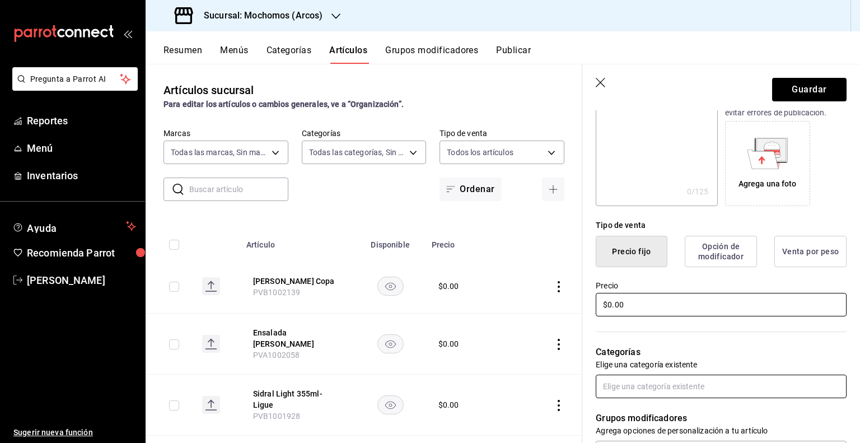
type input "$0.00"
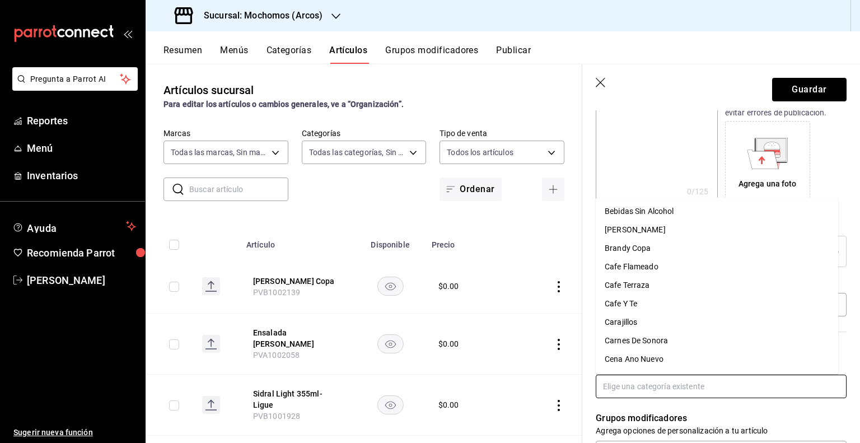
click at [634, 389] on input "text" at bounding box center [721, 387] width 251 height 24
type input "teq"
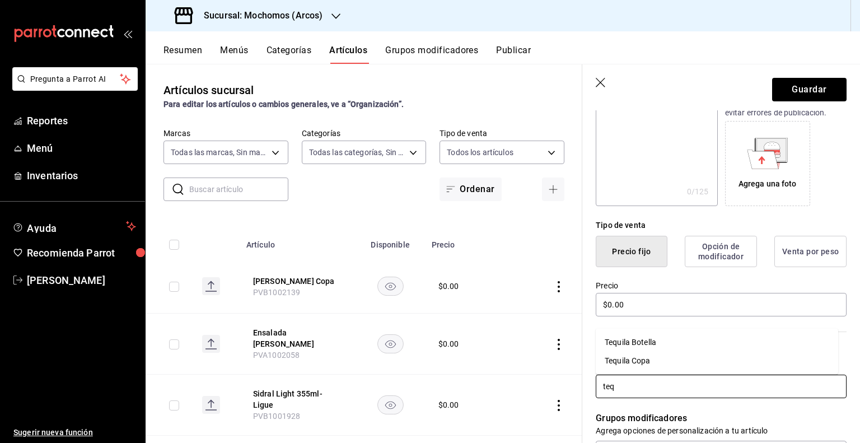
click at [662, 347] on li "Tequila Botella" at bounding box center [717, 342] width 242 height 18
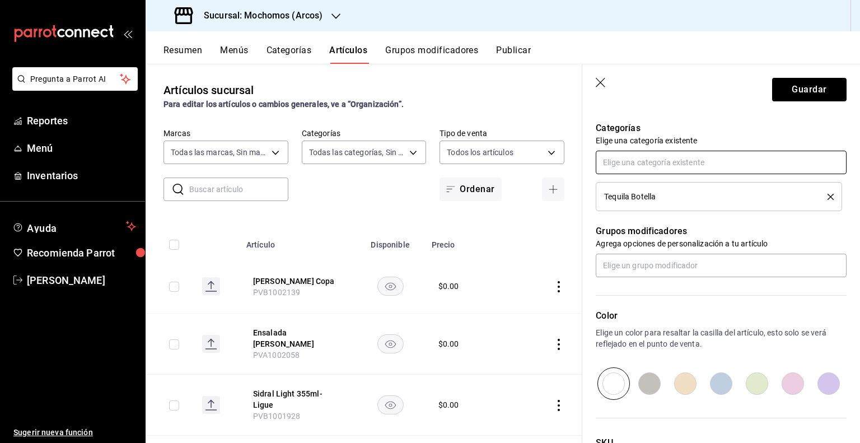
scroll to position [488, 0]
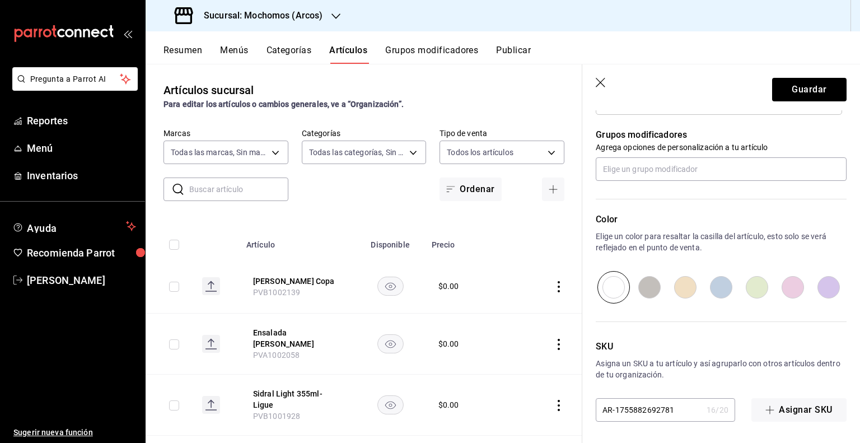
click at [670, 411] on input "AR-1755882692781" at bounding box center [649, 410] width 106 height 22
click at [670, 409] on input "AR-1755882692781" at bounding box center [649, 410] width 106 height 22
paste input "PVB1002140"
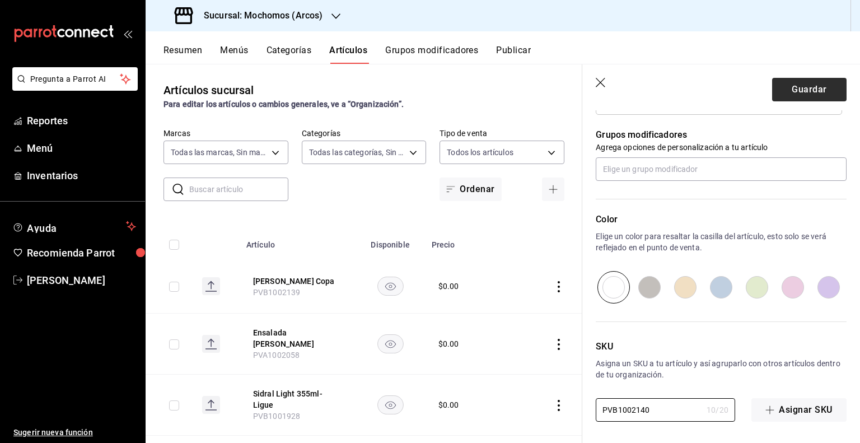
type input "PVB1002140"
click at [804, 98] on button "Guardar" at bounding box center [809, 90] width 74 height 24
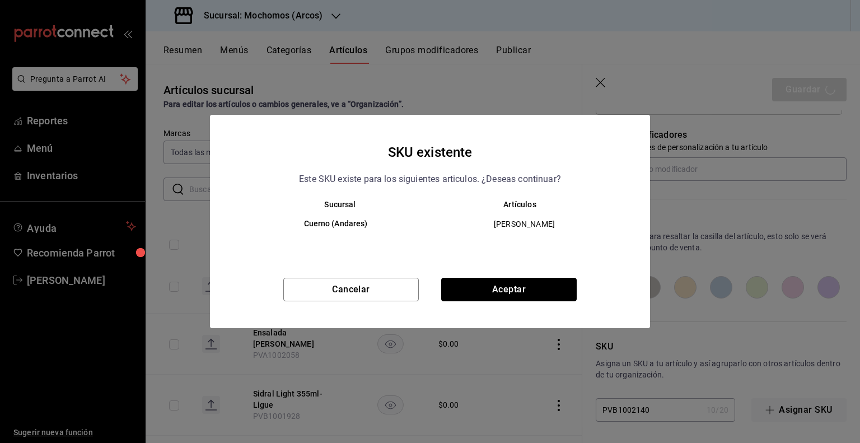
click at [513, 288] on button "Aceptar" at bounding box center [509, 290] width 136 height 24
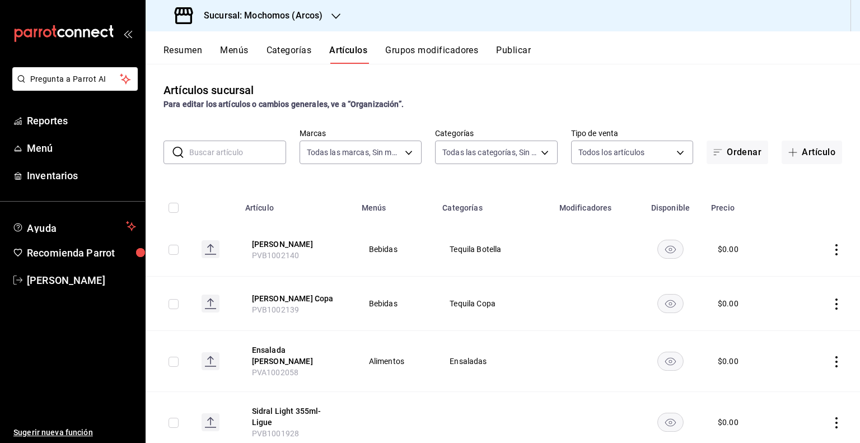
click at [170, 306] on input "checkbox" at bounding box center [174, 304] width 10 height 10
checkbox input "true"
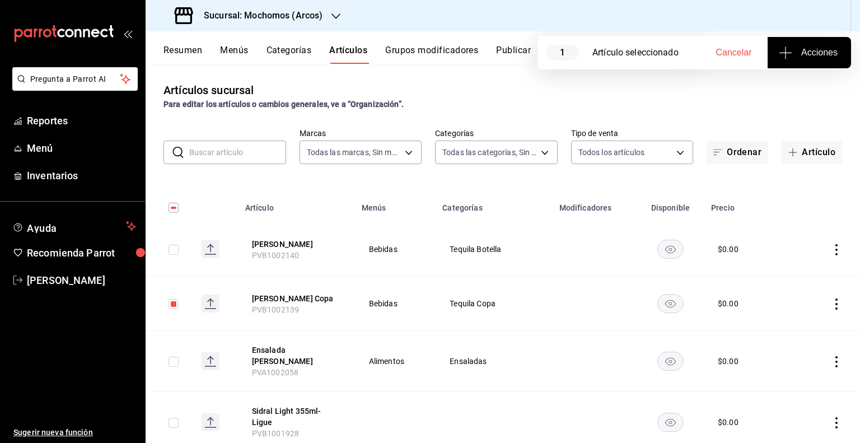
click at [177, 250] on input "checkbox" at bounding box center [174, 250] width 10 height 10
checkbox input "true"
click at [831, 248] on icon "actions" at bounding box center [836, 249] width 11 height 11
click at [779, 329] on li "Eliminar" at bounding box center [784, 321] width 67 height 23
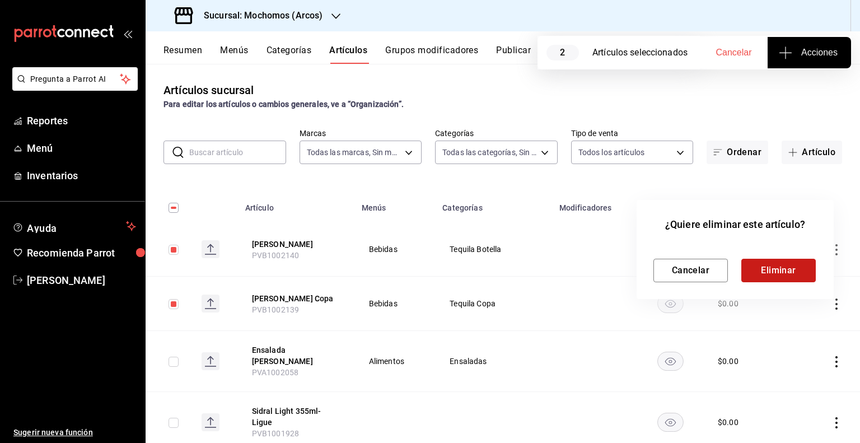
click at [776, 270] on button "Eliminar" at bounding box center [778, 271] width 74 height 24
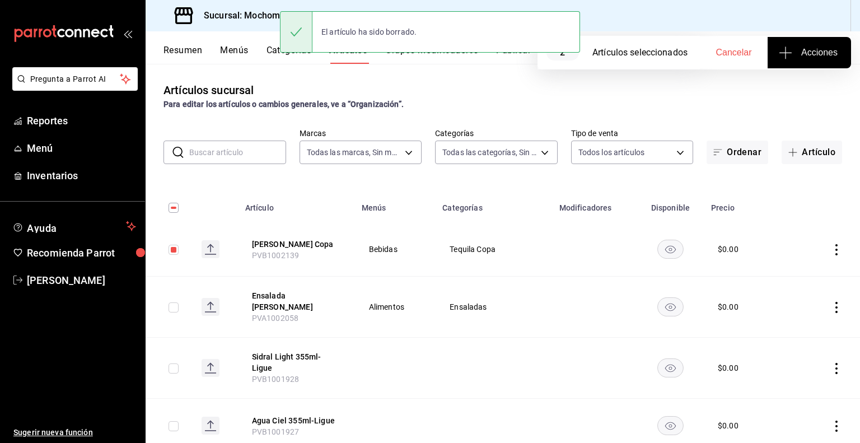
click at [824, 243] on td at bounding box center [833, 249] width 54 height 54
click at [831, 246] on icon "actions" at bounding box center [836, 249] width 11 height 11
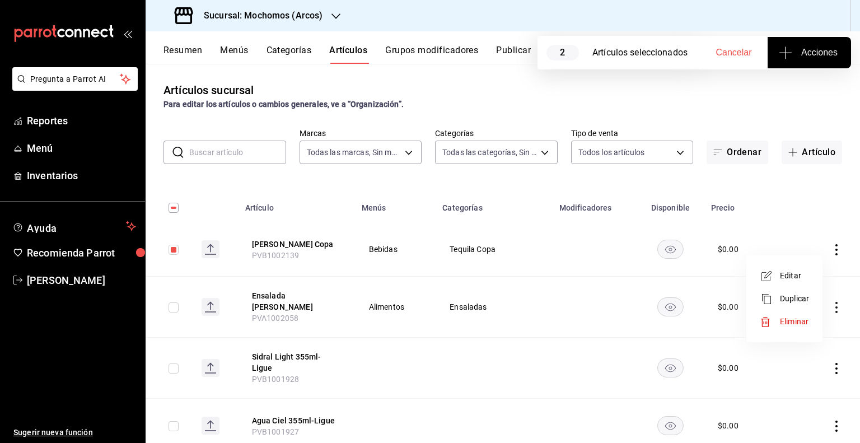
click at [776, 325] on div at bounding box center [770, 321] width 20 height 11
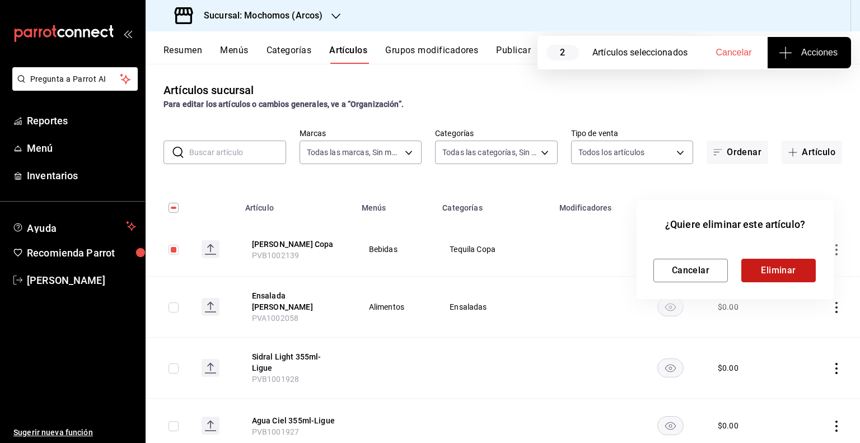
click at [762, 273] on button "Eliminar" at bounding box center [778, 271] width 74 height 24
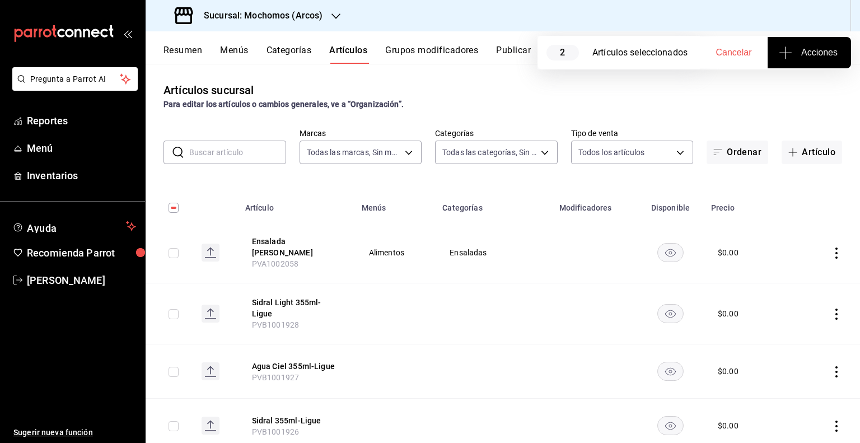
click at [527, 322] on td at bounding box center [494, 313] width 116 height 61
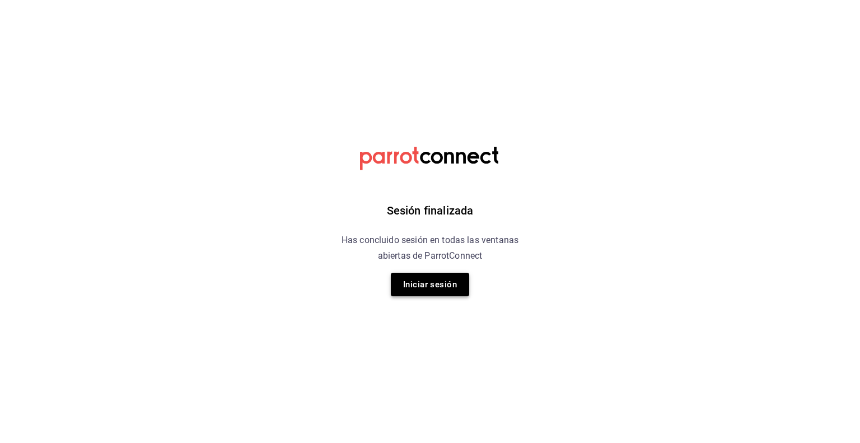
click at [437, 285] on button "Iniciar sesión" at bounding box center [430, 285] width 78 height 24
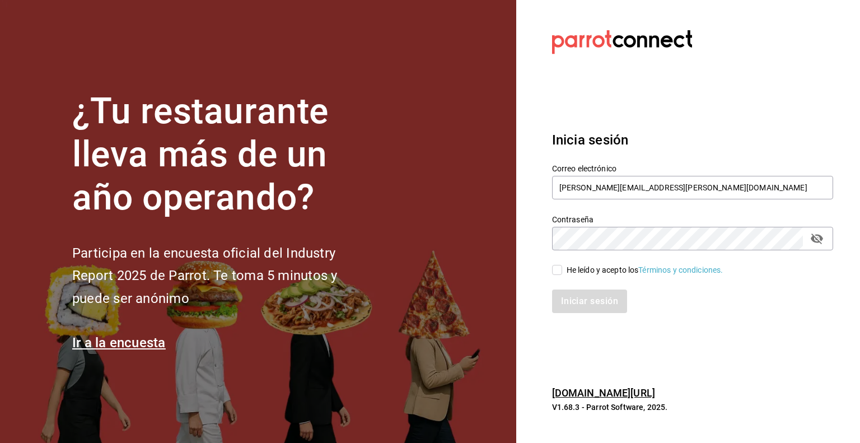
click at [563, 270] on span "He leído y acepto los Términos y condiciones." at bounding box center [642, 270] width 161 height 12
click at [562, 270] on input "He leído y acepto los Términos y condiciones." at bounding box center [557, 270] width 10 height 10
checkbox input "true"
click at [578, 307] on button "Iniciar sesión" at bounding box center [590, 302] width 76 height 24
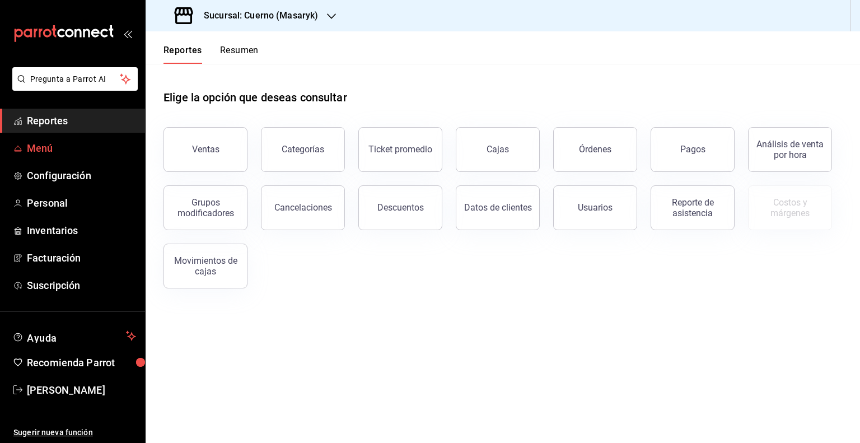
click at [46, 153] on span "Menú" at bounding box center [81, 148] width 109 height 15
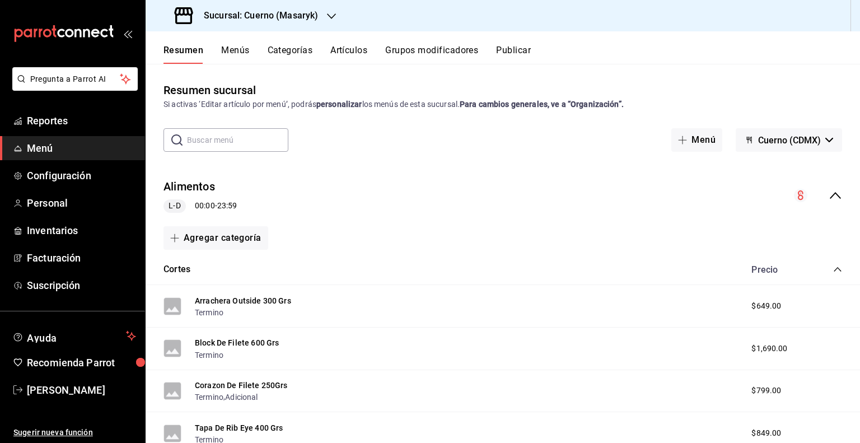
click at [347, 47] on button "Artículos" at bounding box center [348, 54] width 37 height 19
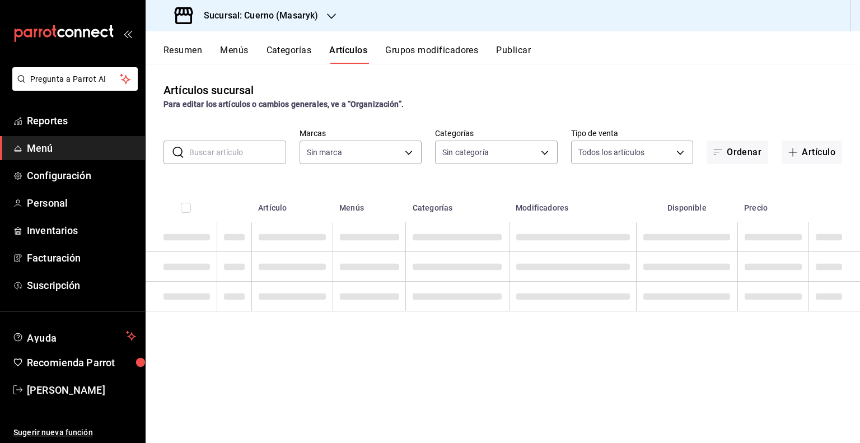
type input "4ea0d660-02b3-4785-bb88-48b5ef6e196c"
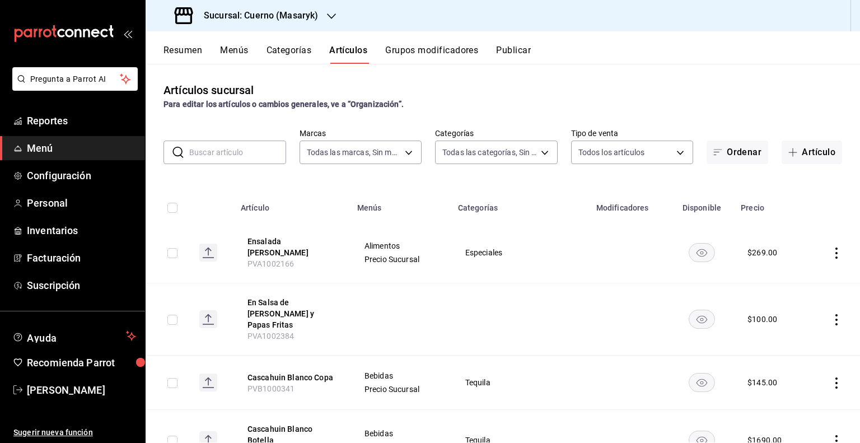
type input "c67b51a2-384c-483e-a5be-40afd3eac247,ec1a4520-4a99-4810-921e-4abf40ebc8c6,cd2d5…"
click at [264, 158] on input "text" at bounding box center [237, 152] width 97 height 22
paste input "14893 13131 13132 15412 15413 15414 15415"
type input "14893 13131 13132 15412 15413 15414 15415"
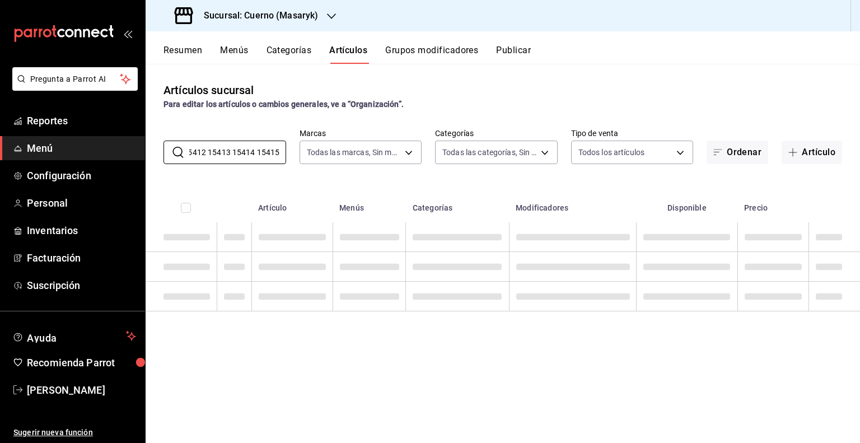
scroll to position [0, 78]
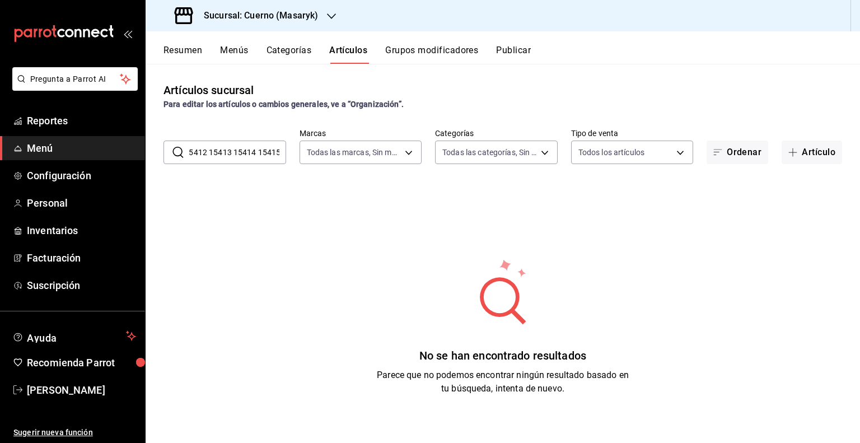
click at [237, 157] on input "14893 13131 13132 15412 15413 15414 15415" at bounding box center [237, 152] width 97 height 22
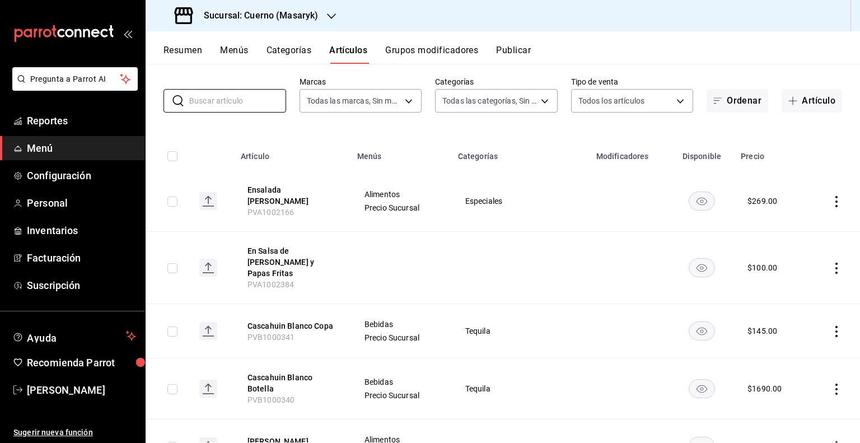
scroll to position [0, 0]
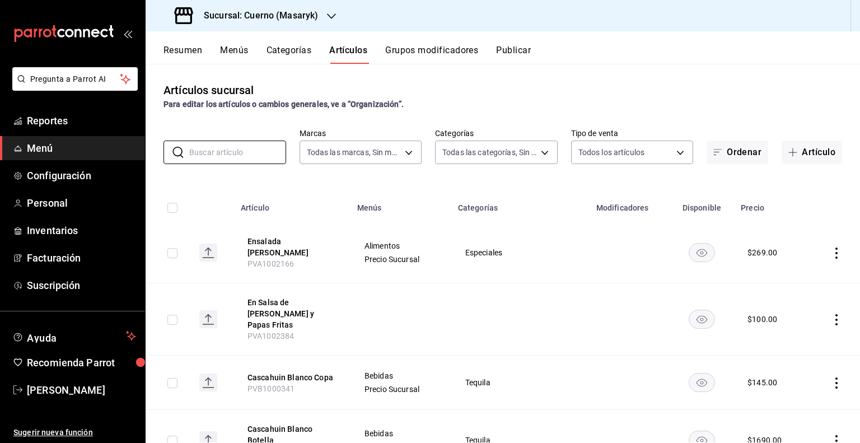
click at [273, 16] on h3 "Sucursal: Cuerno (Masaryk)" at bounding box center [256, 15] width 123 height 13
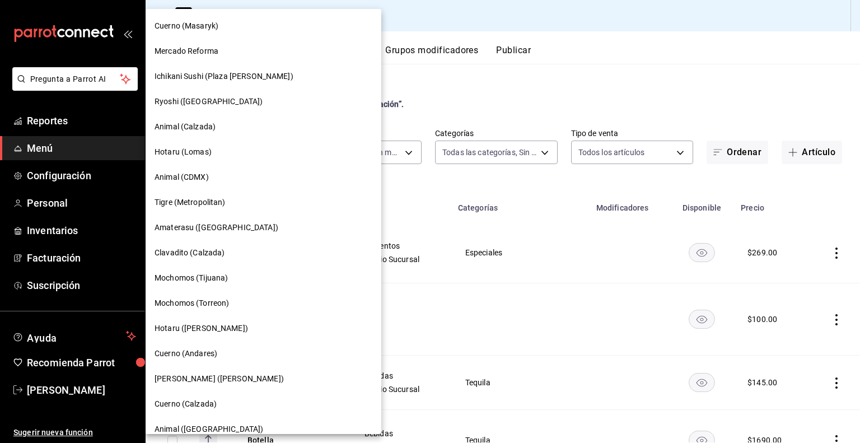
click at [226, 354] on div "Cuerno (Andares)" at bounding box center [264, 354] width 218 height 12
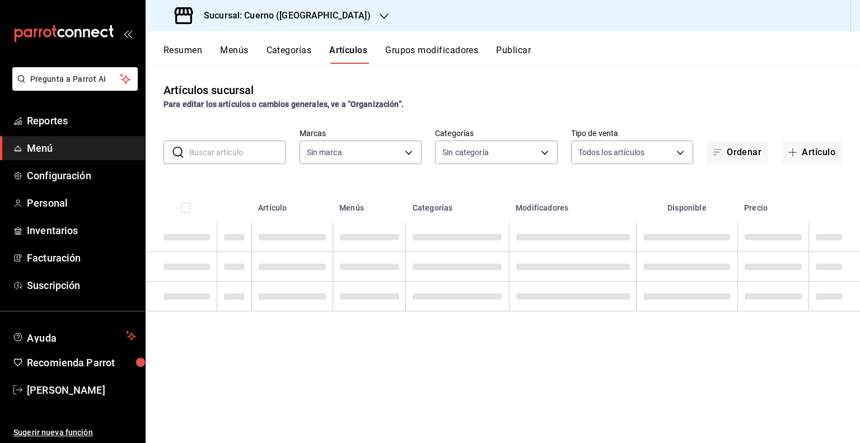
type input "a99b9eb1-d5e4-4ca6-a53e-4c42022e859a,8d843363-7b8b-4002-90a0-c01944697fe5,d20f9…"
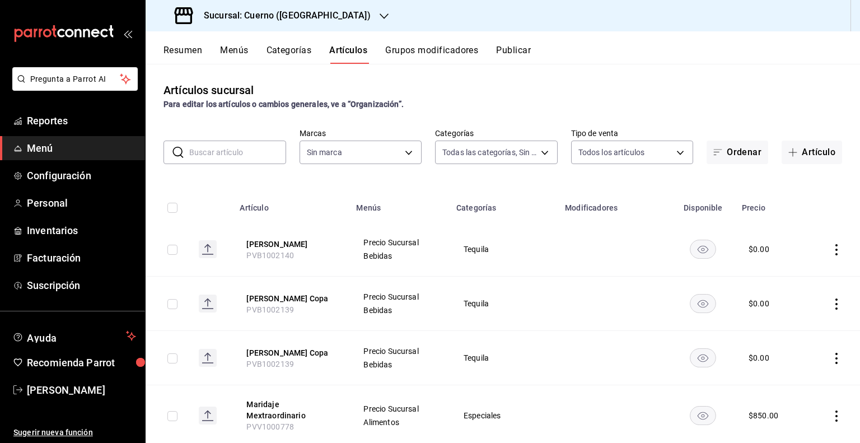
type input "c9e961b9-bc29-480f-a65c-324ff110f526"
click at [703, 246] on rect "availability-product" at bounding box center [703, 249] width 26 height 18
click at [512, 46] on button "Publicar" at bounding box center [513, 54] width 35 height 19
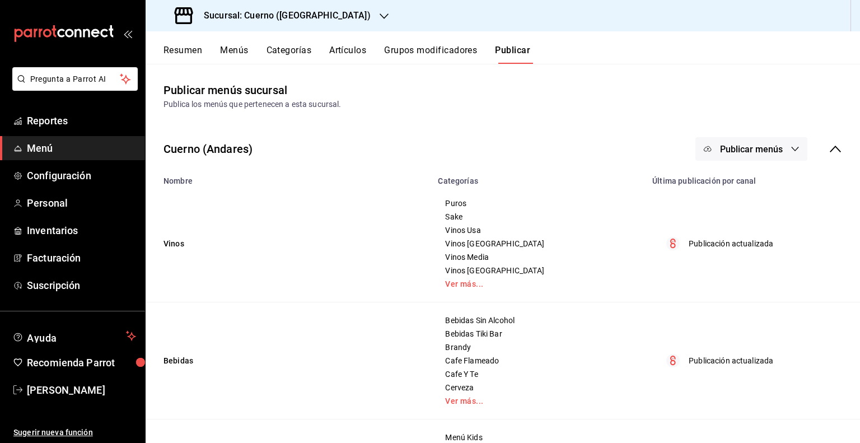
click at [743, 138] on button "Publicar menús" at bounding box center [751, 149] width 112 height 24
click at [723, 185] on div at bounding box center [716, 185] width 31 height 18
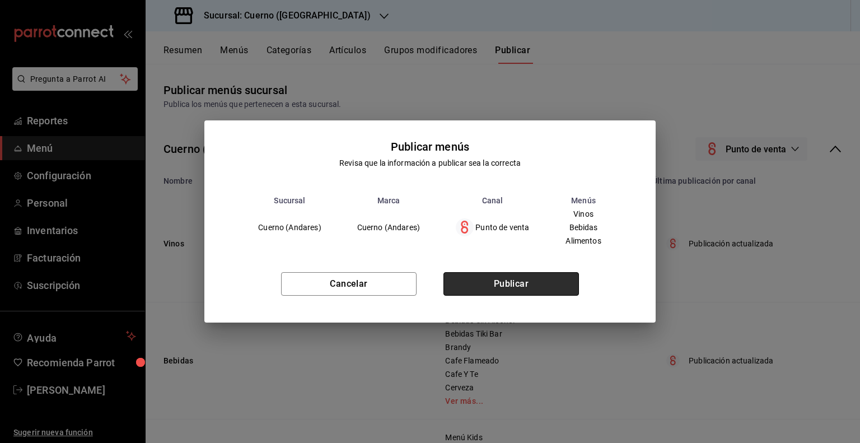
click at [530, 273] on button "Publicar" at bounding box center [511, 284] width 136 height 24
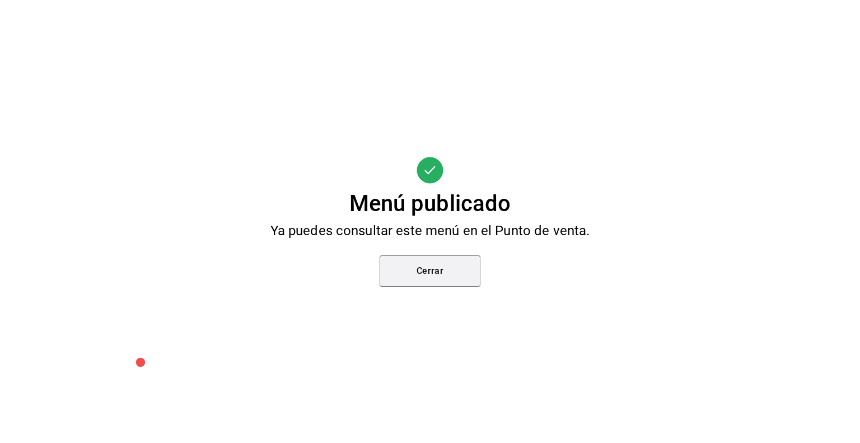
drag, startPoint x: 453, startPoint y: 270, endPoint x: 454, endPoint y: 264, distance: 6.3
click at [454, 270] on button "Cerrar" at bounding box center [430, 270] width 101 height 31
